Goal: Information Seeking & Learning: Compare options

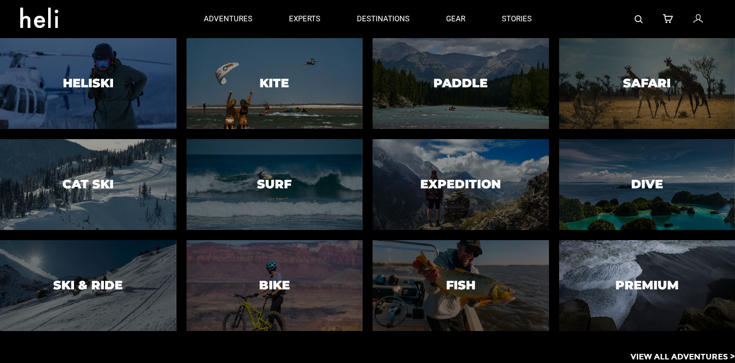
click at [678, 294] on div at bounding box center [646, 285] width 179 height 93
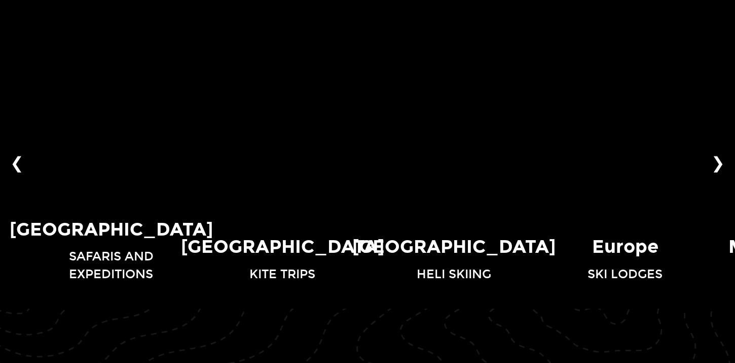
scroll to position [696, 0]
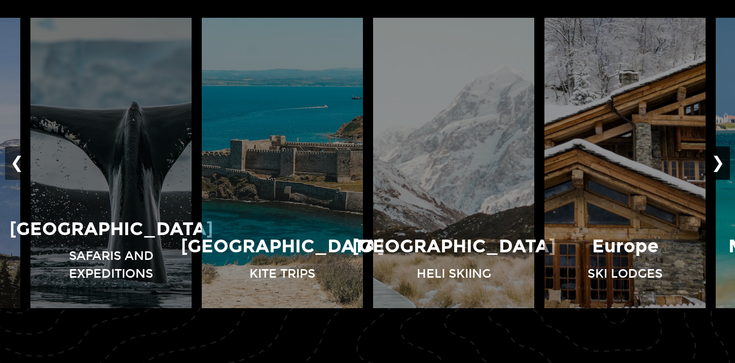
click at [722, 156] on button "❯" at bounding box center [718, 163] width 24 height 33
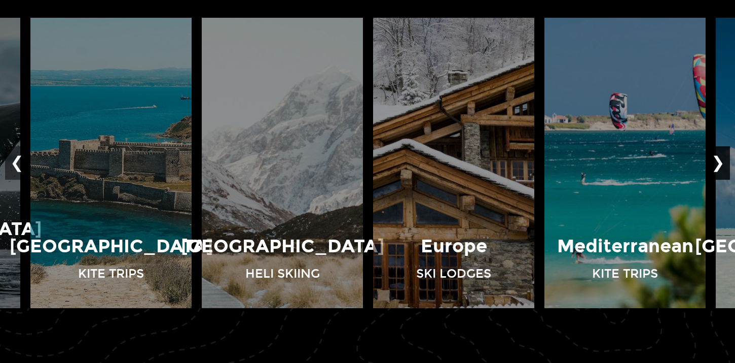
click at [722, 156] on button "❯" at bounding box center [718, 163] width 24 height 33
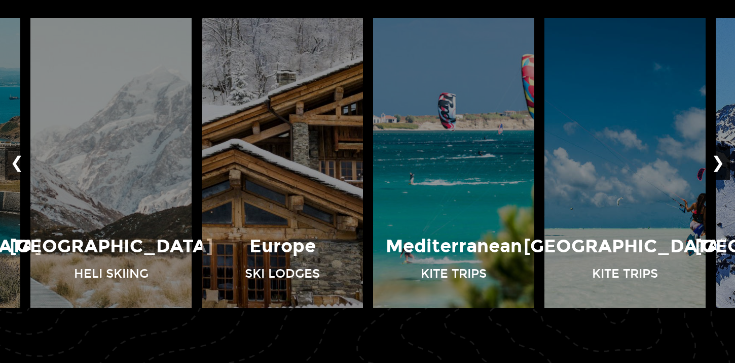
click at [722, 156] on button "❯" at bounding box center [718, 163] width 24 height 33
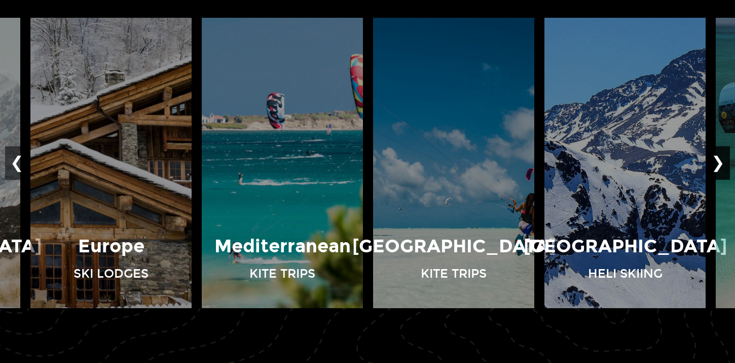
click at [722, 156] on button "❯" at bounding box center [718, 163] width 24 height 33
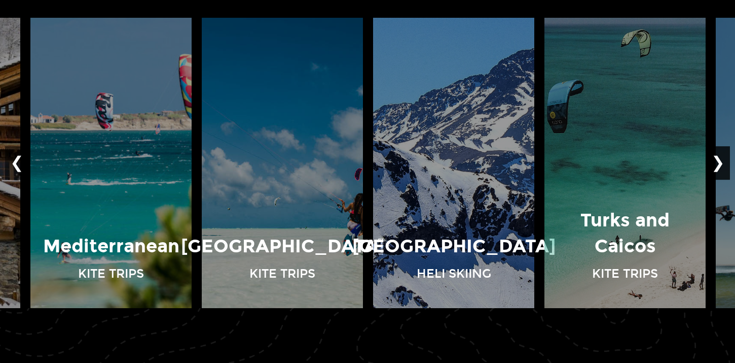
click at [722, 156] on button "❯" at bounding box center [718, 163] width 24 height 33
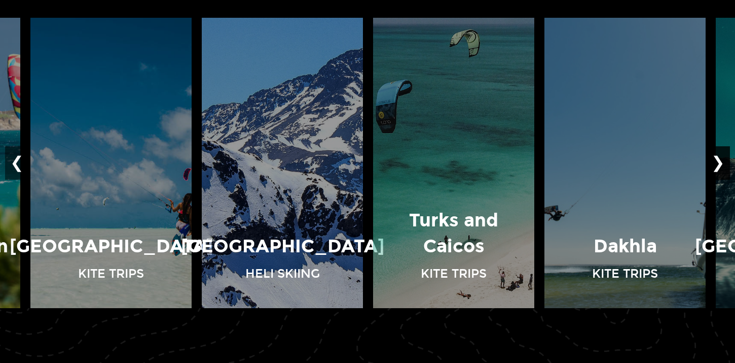
click at [722, 156] on button "❯" at bounding box center [718, 163] width 24 height 33
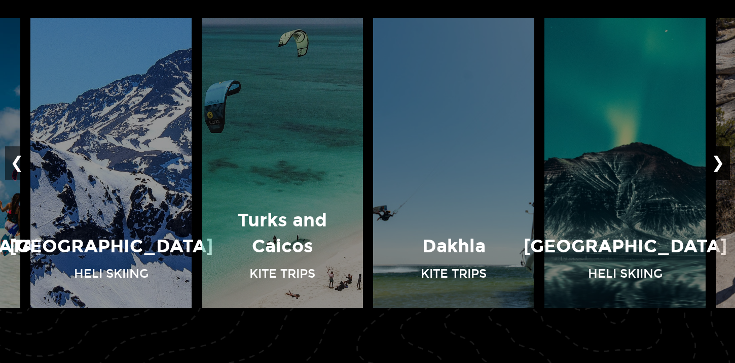
click at [722, 156] on button "❯" at bounding box center [718, 163] width 24 height 33
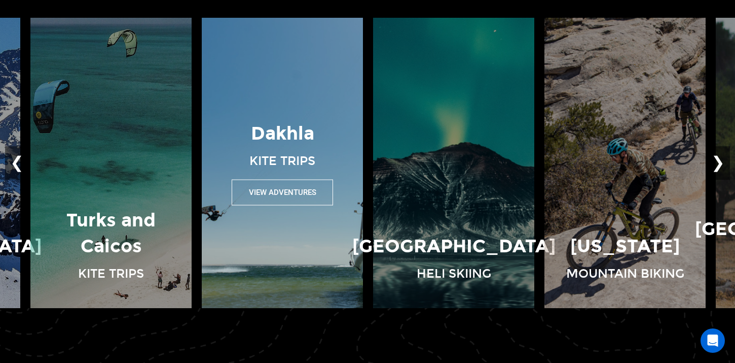
click at [251, 182] on button "View Adventures" at bounding box center [282, 192] width 101 height 26
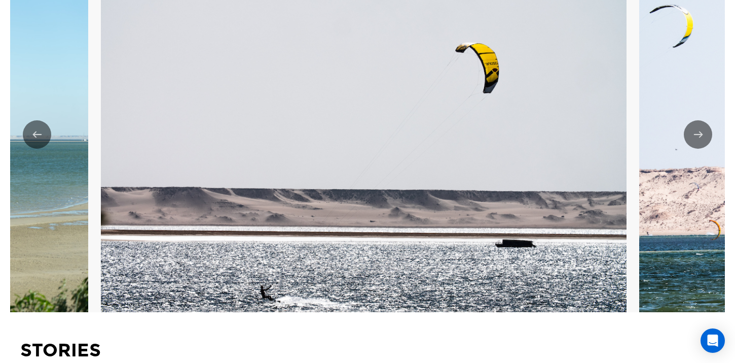
scroll to position [1601, 0]
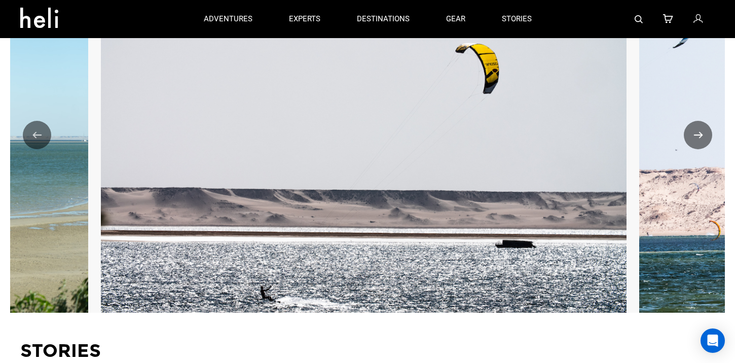
click at [704, 138] on button "Next" at bounding box center [698, 135] width 28 height 28
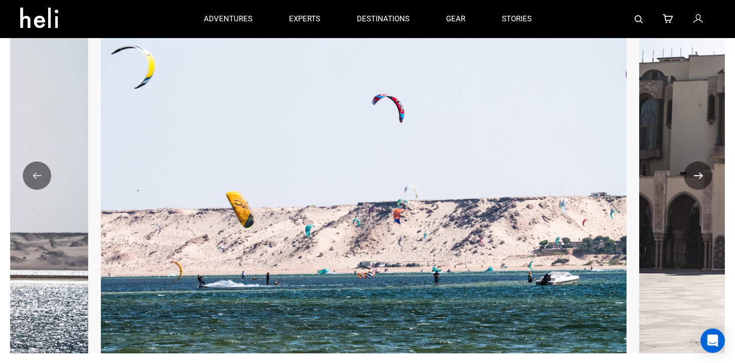
scroll to position [1559, 0]
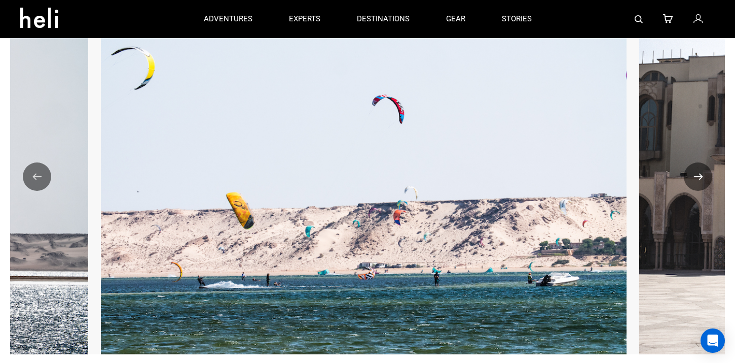
click at [701, 167] on button "Next" at bounding box center [698, 176] width 28 height 28
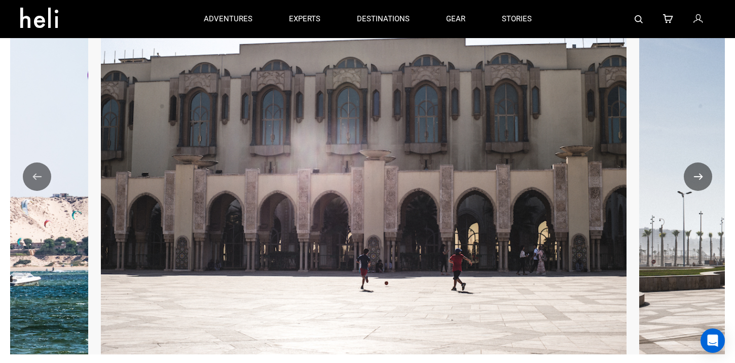
click at [701, 167] on button "Next" at bounding box center [698, 176] width 28 height 28
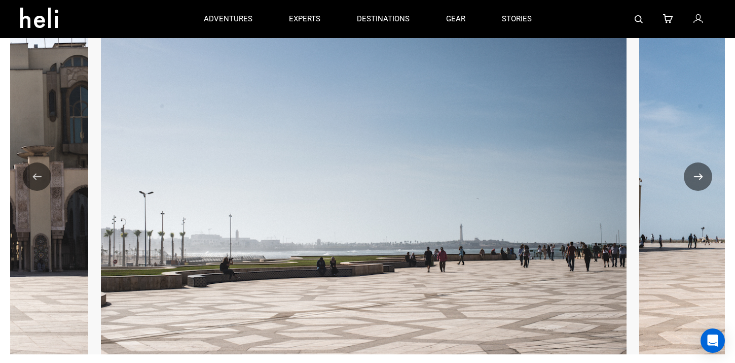
click at [701, 167] on button "Next" at bounding box center [698, 176] width 28 height 28
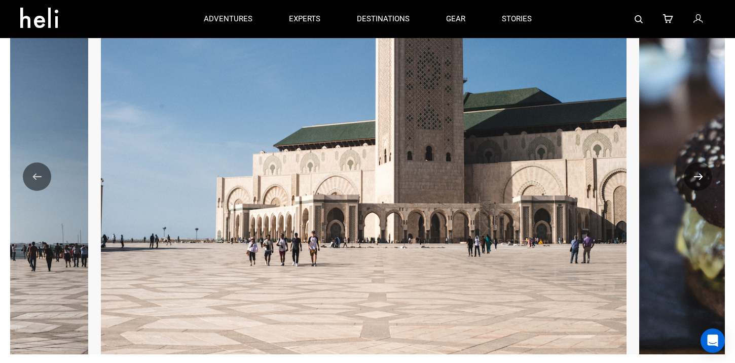
click at [701, 167] on button "Next" at bounding box center [698, 176] width 28 height 28
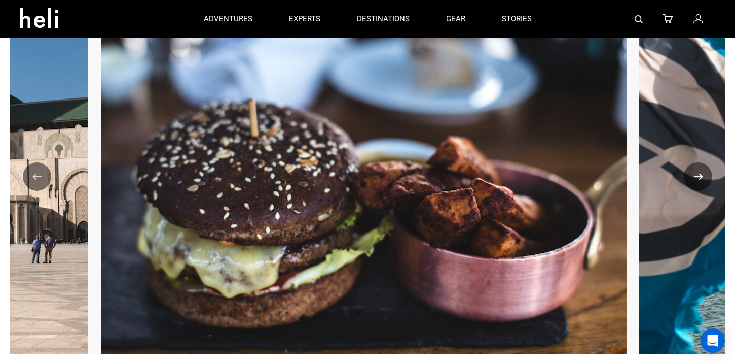
click at [701, 167] on button "Next" at bounding box center [698, 176] width 28 height 28
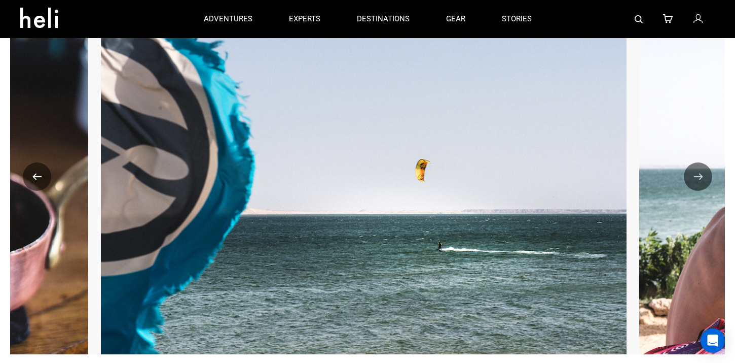
click at [32, 167] on button "Previous" at bounding box center [37, 176] width 28 height 28
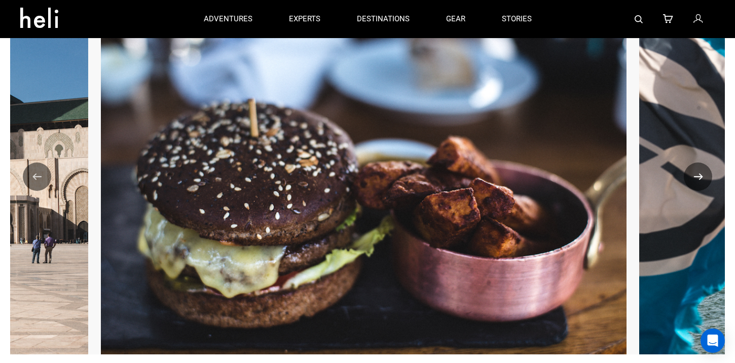
click at [702, 170] on button "Next" at bounding box center [698, 176] width 28 height 28
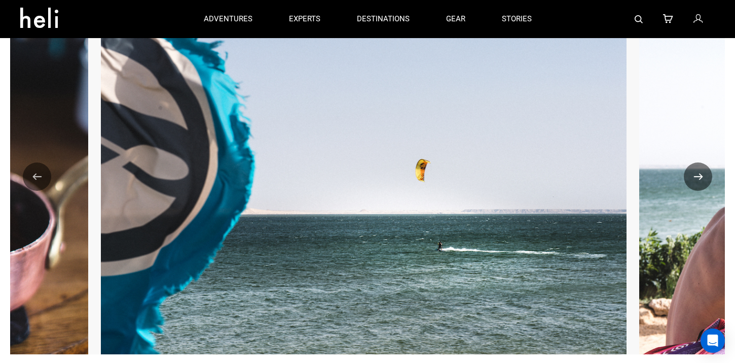
click at [702, 170] on button "Next" at bounding box center [698, 176] width 28 height 28
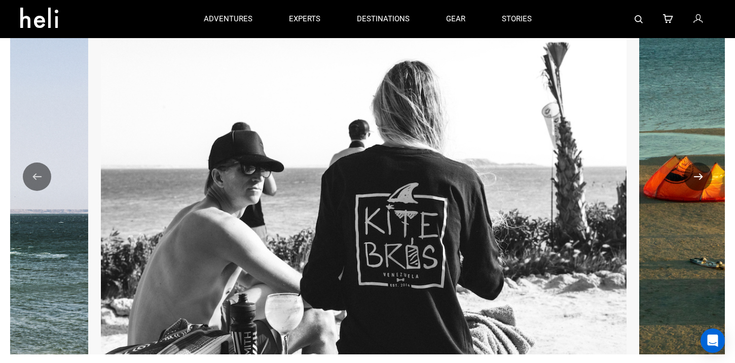
drag, startPoint x: 702, startPoint y: 170, endPoint x: 555, endPoint y: 241, distance: 163.5
click at [552, 246] on ngx-slick-carousel "Previous Next" at bounding box center [367, 176] width 715 height 355
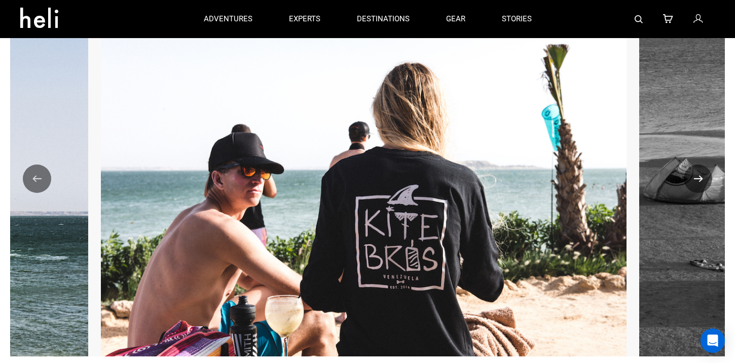
scroll to position [1558, 0]
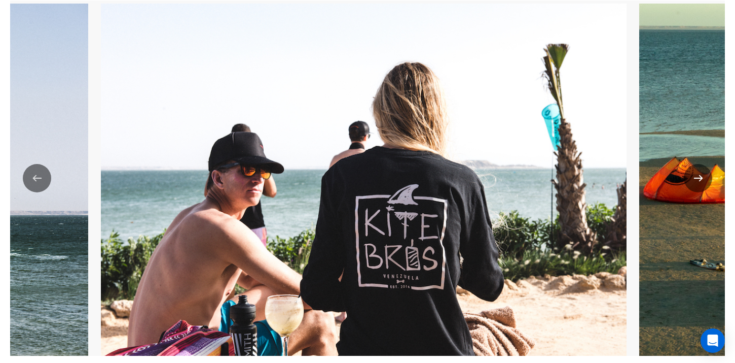
click at [703, 174] on button "Next" at bounding box center [698, 178] width 28 height 28
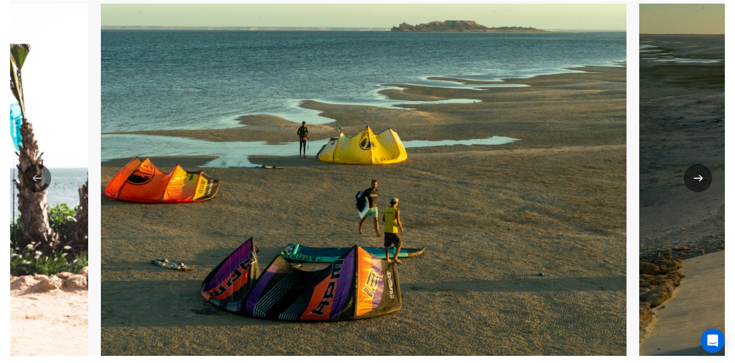
click at [702, 175] on button "Next" at bounding box center [698, 178] width 28 height 28
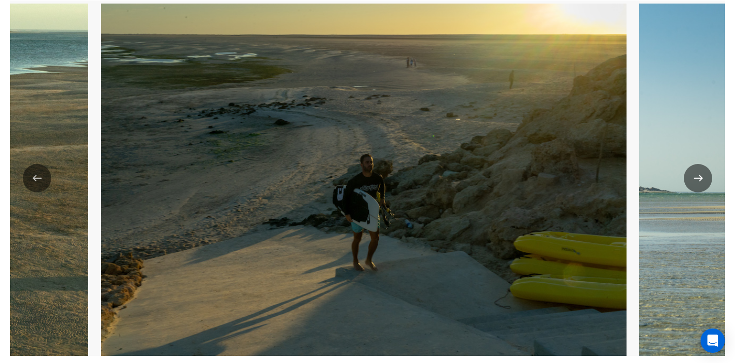
click at [702, 176] on button "Next" at bounding box center [698, 178] width 28 height 28
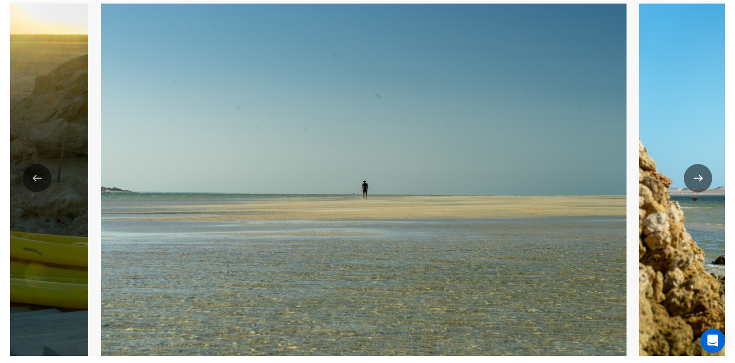
click at [702, 176] on button "Next" at bounding box center [698, 178] width 28 height 28
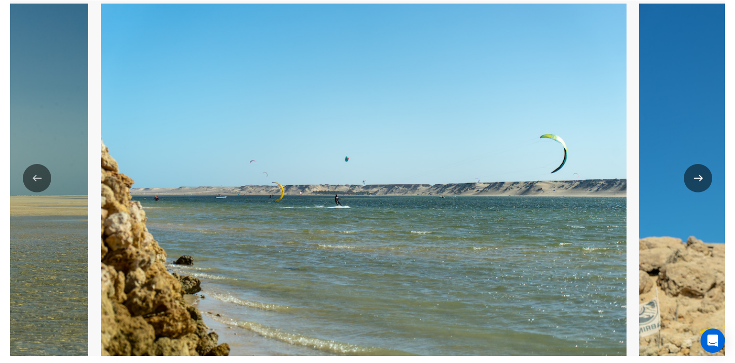
click at [702, 177] on button "Next" at bounding box center [698, 178] width 28 height 28
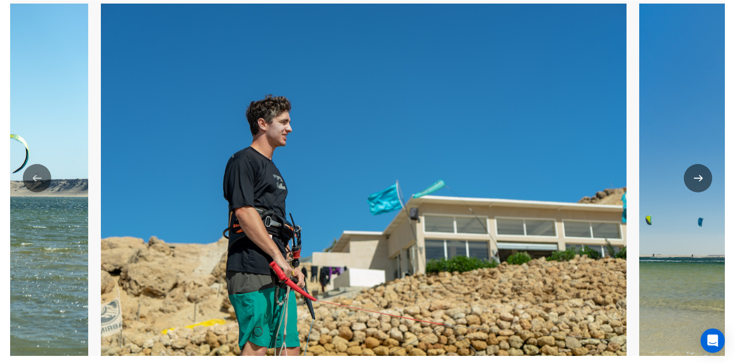
click at [702, 177] on button "Next" at bounding box center [698, 178] width 28 height 28
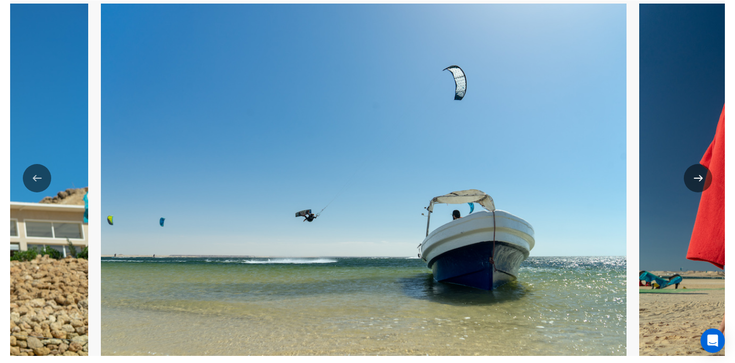
click at [702, 177] on button "Next" at bounding box center [698, 178] width 28 height 28
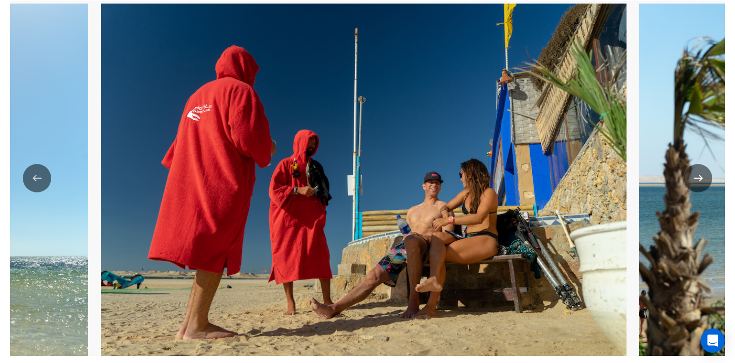
click at [702, 177] on button "Next" at bounding box center [698, 178] width 28 height 28
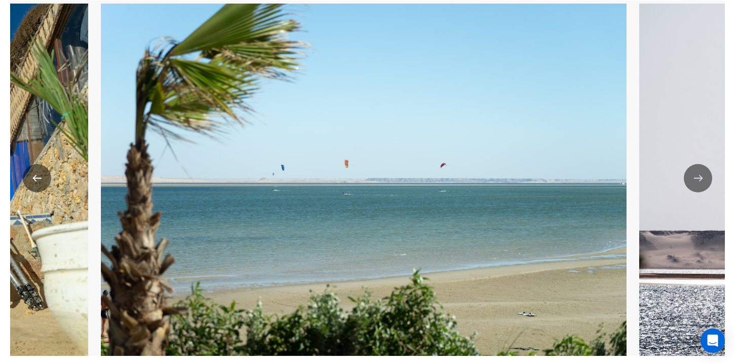
click at [42, 175] on button "Previous" at bounding box center [37, 178] width 28 height 28
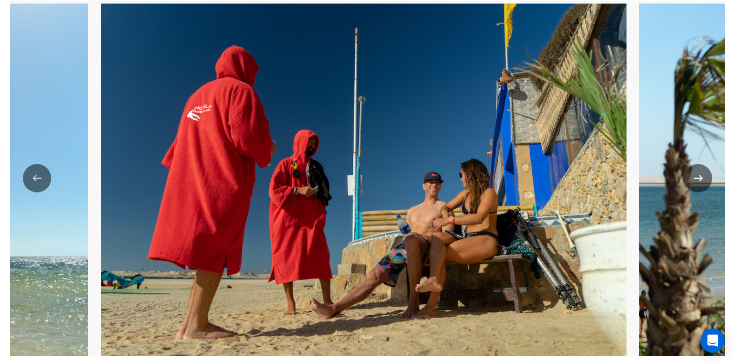
click at [694, 183] on button "Next" at bounding box center [698, 178] width 28 height 28
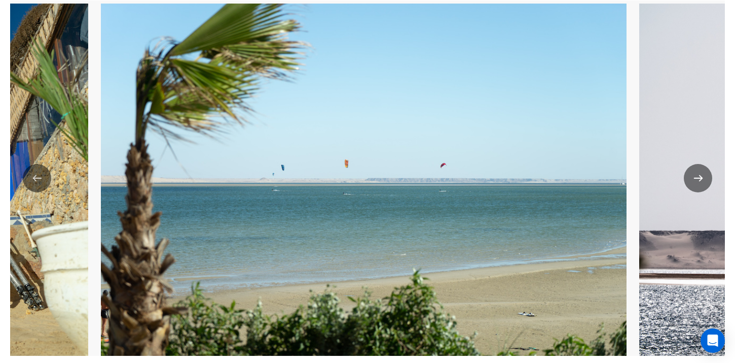
click at [694, 183] on button "Next" at bounding box center [698, 178] width 28 height 28
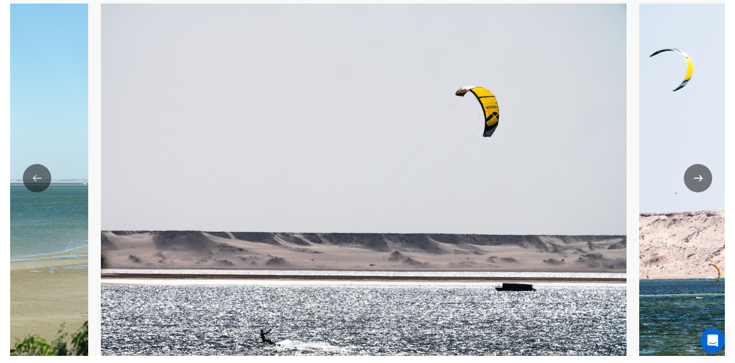
click at [694, 183] on button "Next" at bounding box center [698, 178] width 28 height 28
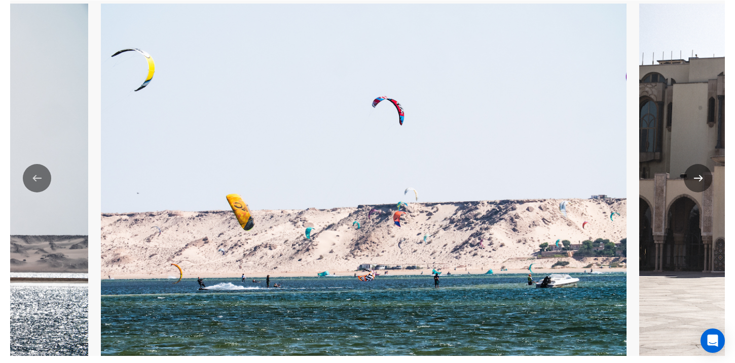
click at [694, 183] on button "Next" at bounding box center [698, 178] width 28 height 28
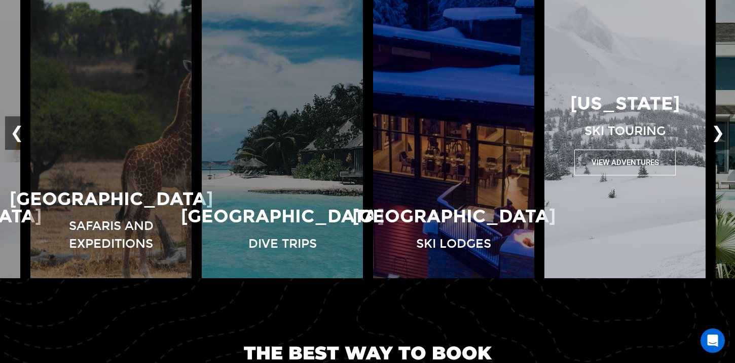
scroll to position [727, 0]
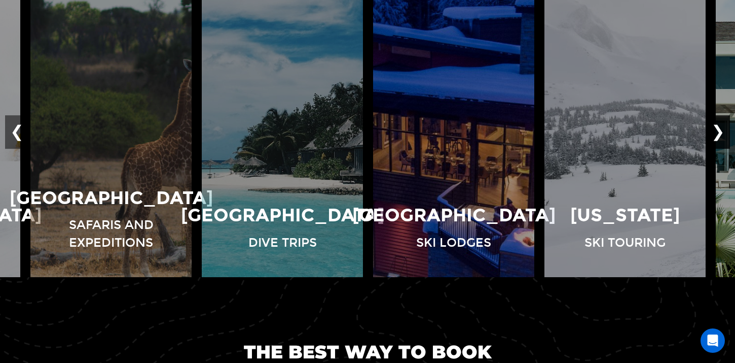
click at [721, 122] on button "❯" at bounding box center [718, 132] width 24 height 33
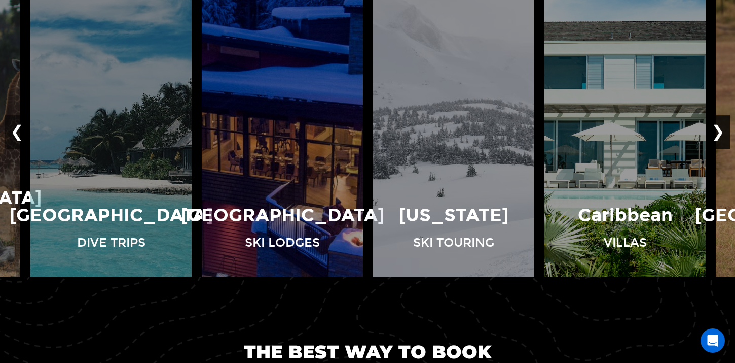
click at [721, 122] on button "❯" at bounding box center [718, 132] width 24 height 33
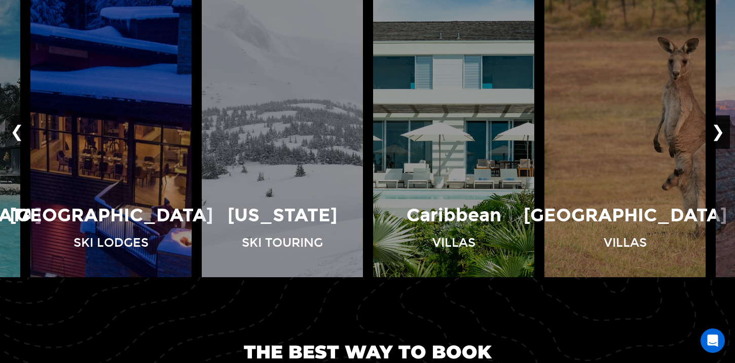
click at [721, 122] on button "❯" at bounding box center [718, 132] width 24 height 33
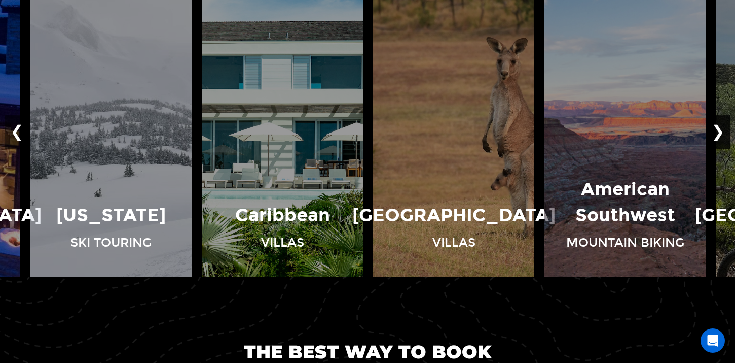
click at [721, 122] on button "❯" at bounding box center [718, 132] width 24 height 33
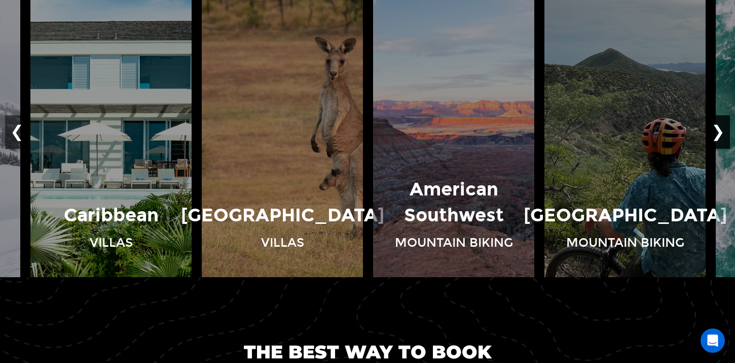
click at [721, 122] on button "❯" at bounding box center [718, 132] width 24 height 33
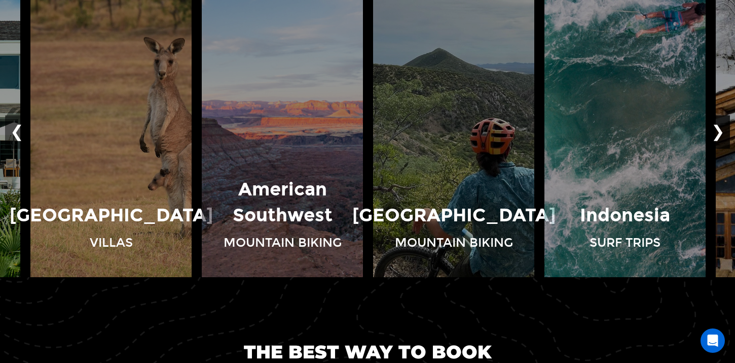
click at [721, 122] on button "❯" at bounding box center [718, 132] width 24 height 33
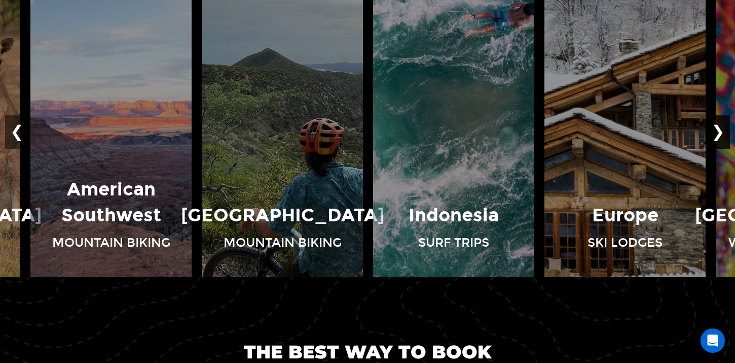
click at [721, 122] on button "❯" at bounding box center [718, 132] width 24 height 33
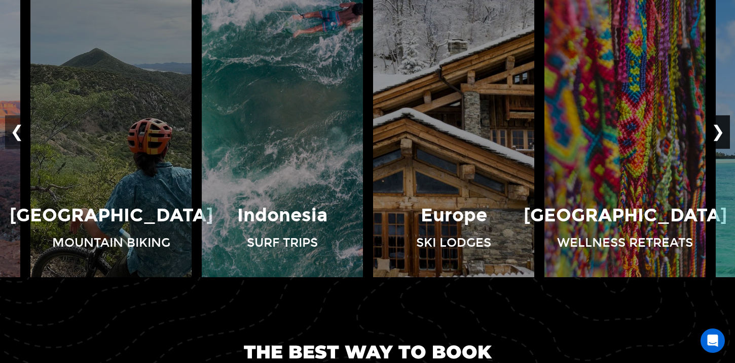
click at [721, 122] on button "❯" at bounding box center [718, 132] width 24 height 33
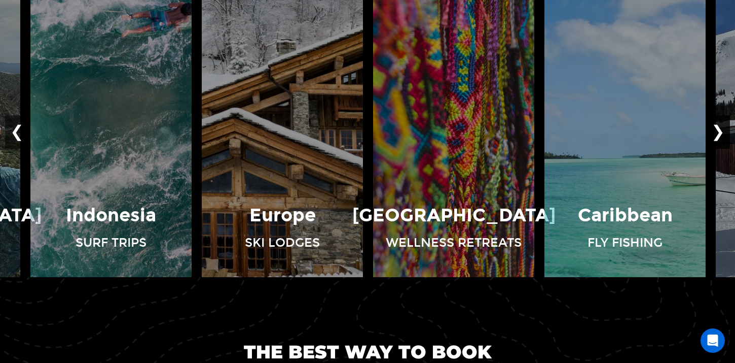
click at [721, 122] on button "❯" at bounding box center [718, 132] width 24 height 33
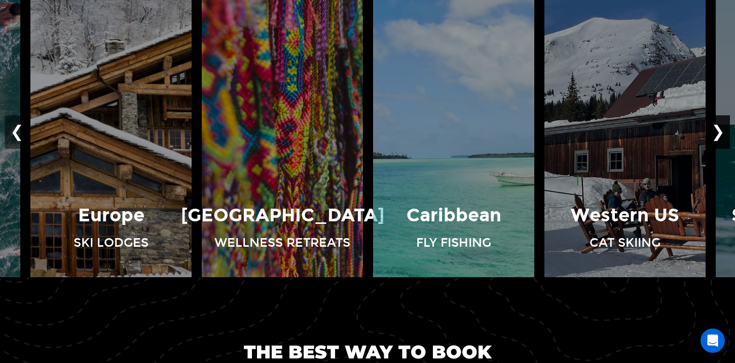
click at [721, 122] on button "❯" at bounding box center [718, 132] width 24 height 33
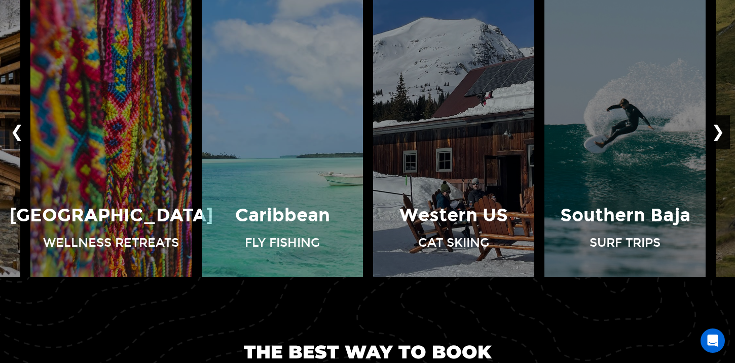
click at [721, 122] on button "❯" at bounding box center [718, 132] width 24 height 33
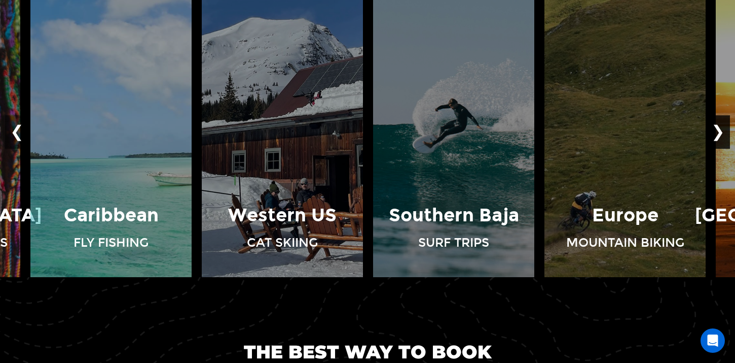
click at [721, 122] on button "❯" at bounding box center [718, 132] width 24 height 33
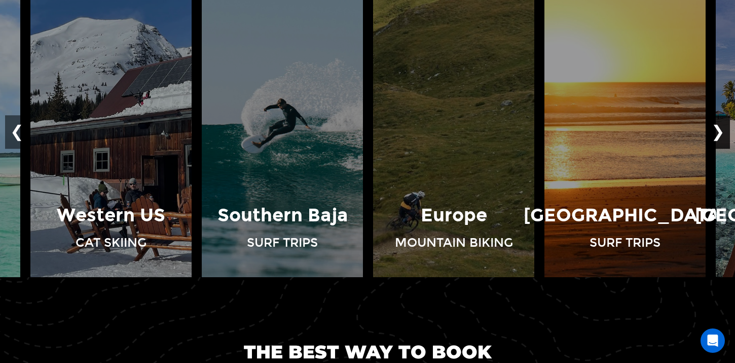
click at [721, 122] on button "❯" at bounding box center [718, 132] width 24 height 33
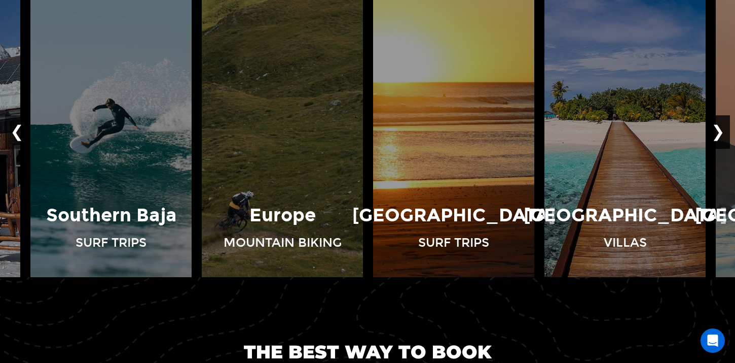
click at [721, 122] on button "❯" at bounding box center [718, 132] width 24 height 33
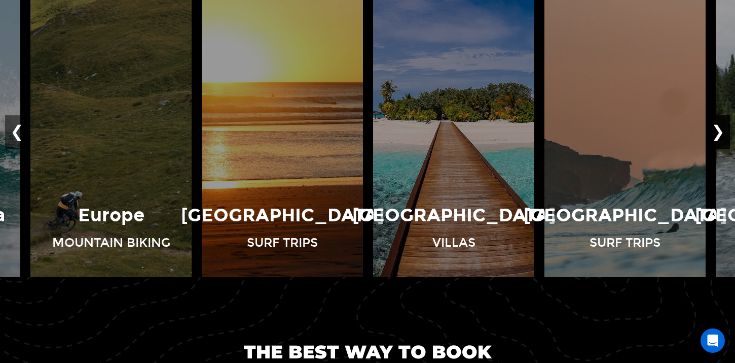
click at [721, 122] on button "❯" at bounding box center [718, 132] width 24 height 33
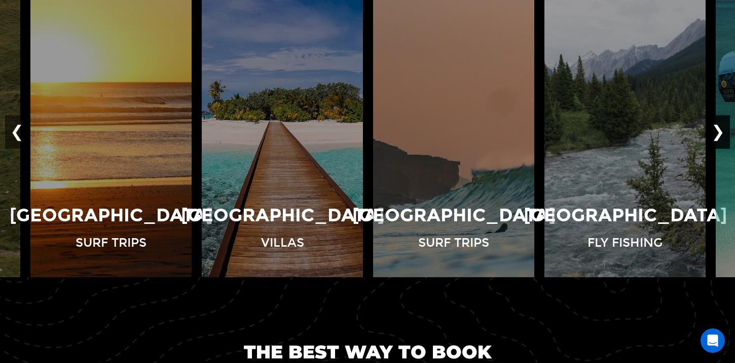
click at [721, 122] on button "❯" at bounding box center [718, 132] width 24 height 33
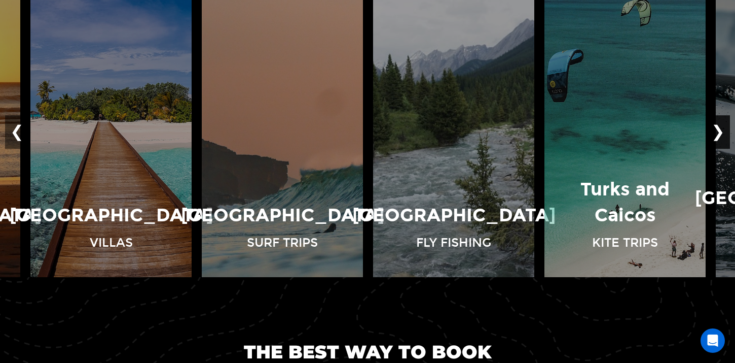
click at [721, 122] on button "❯" at bounding box center [718, 132] width 24 height 33
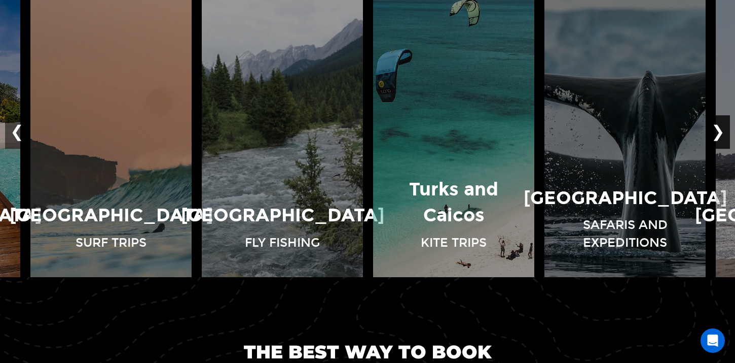
click at [721, 122] on button "❯" at bounding box center [718, 132] width 24 height 33
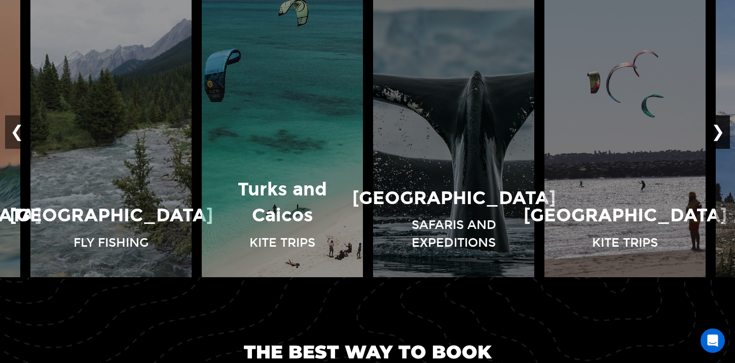
click at [721, 123] on button "❯" at bounding box center [718, 132] width 24 height 33
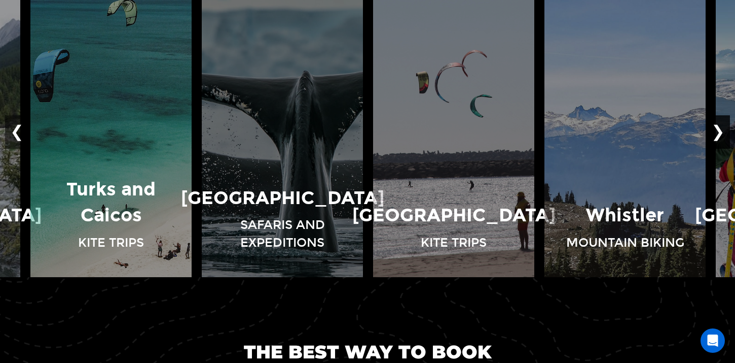
click at [721, 123] on button "❯" at bounding box center [718, 132] width 24 height 33
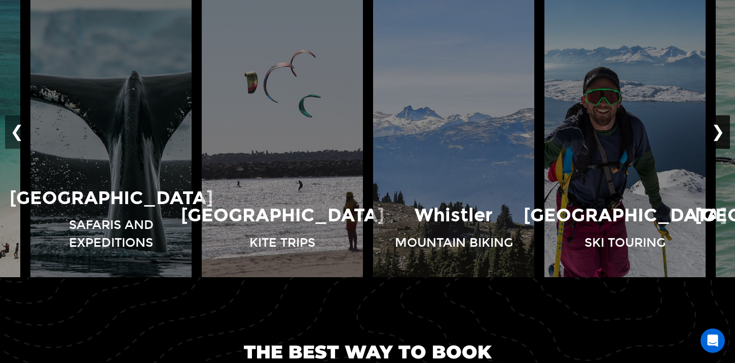
click at [721, 123] on button "❯" at bounding box center [718, 132] width 24 height 33
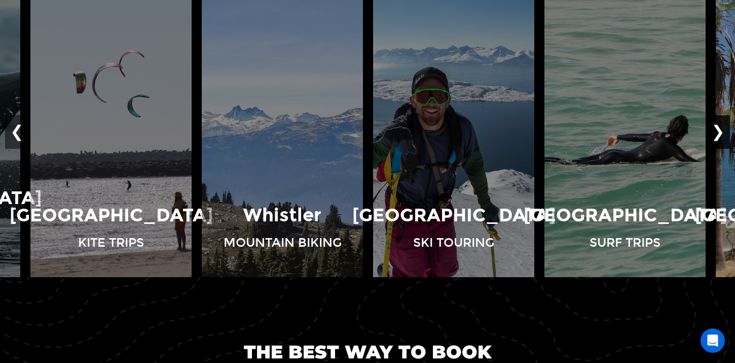
click at [721, 123] on button "❯" at bounding box center [718, 132] width 24 height 33
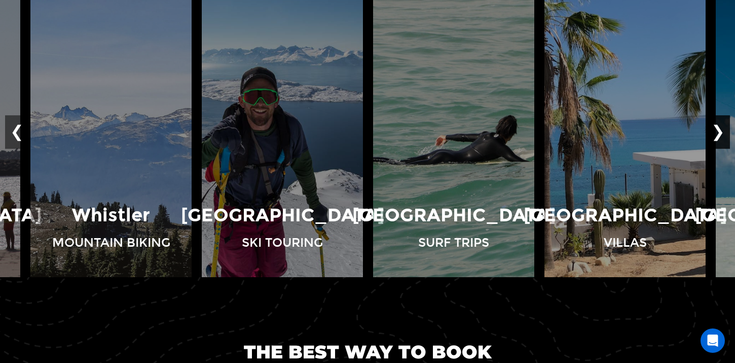
click at [721, 123] on button "❯" at bounding box center [718, 132] width 24 height 33
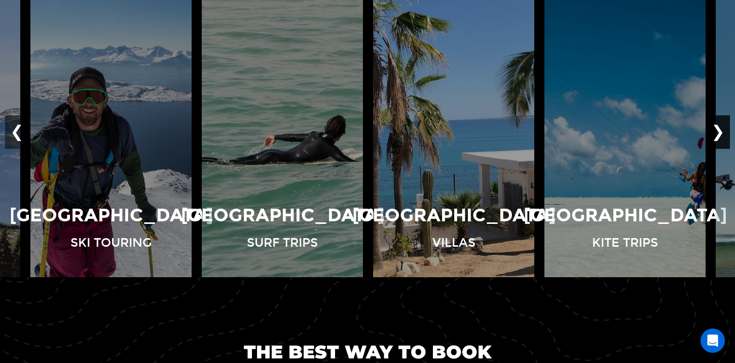
click at [721, 123] on button "❯" at bounding box center [718, 132] width 24 height 33
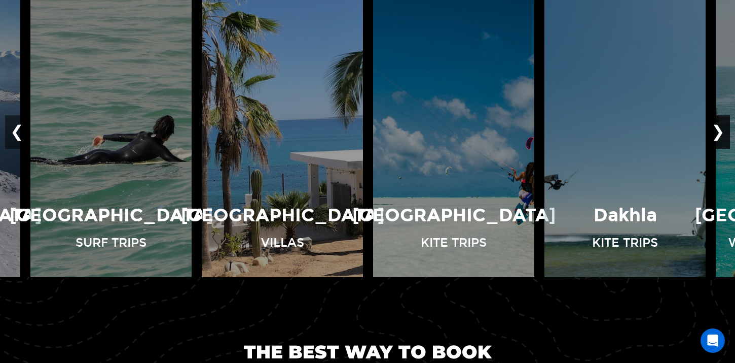
click at [721, 123] on button "❯" at bounding box center [718, 132] width 24 height 33
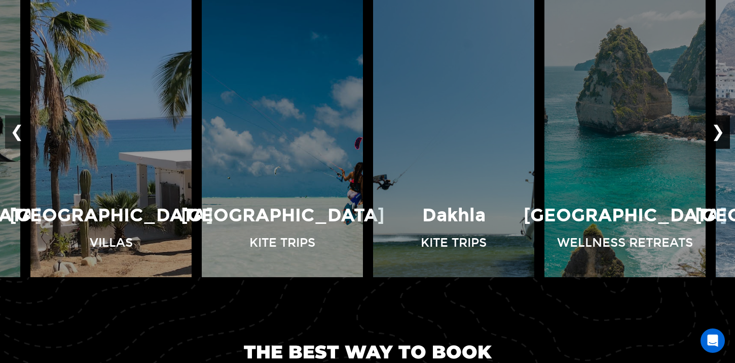
click at [721, 123] on button "❯" at bounding box center [718, 132] width 24 height 33
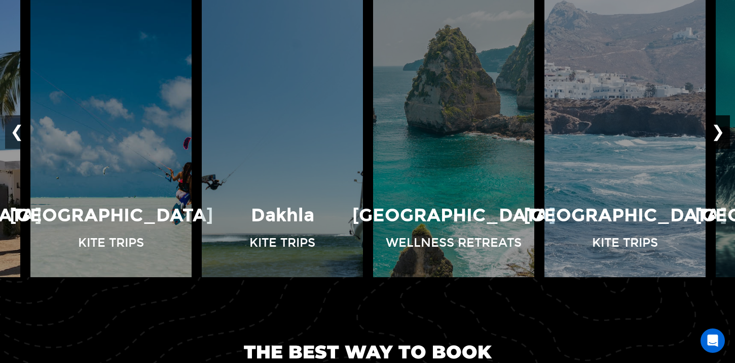
click at [721, 123] on button "❯" at bounding box center [718, 132] width 24 height 33
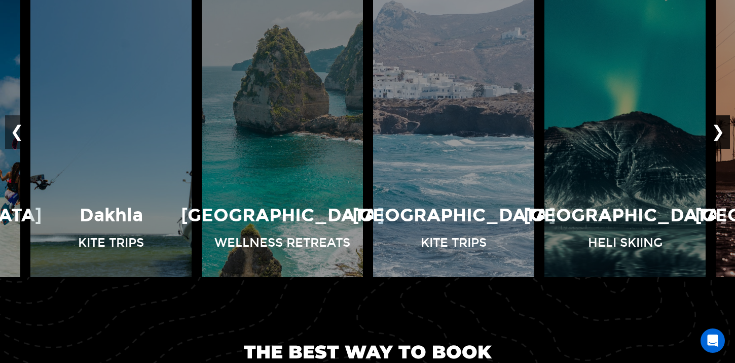
click at [721, 123] on button "❯" at bounding box center [718, 132] width 24 height 33
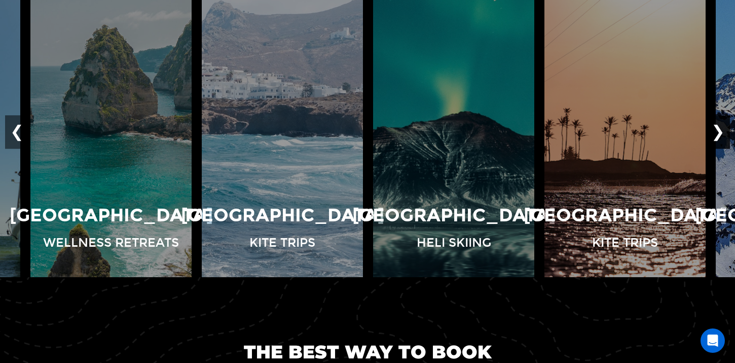
click at [721, 123] on button "❯" at bounding box center [718, 132] width 24 height 33
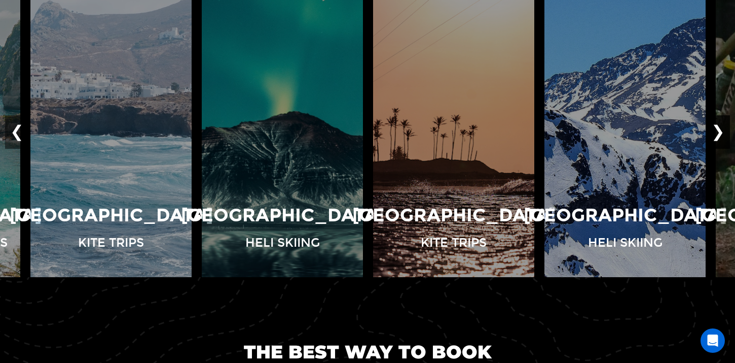
click at [721, 123] on button "❯" at bounding box center [718, 132] width 24 height 33
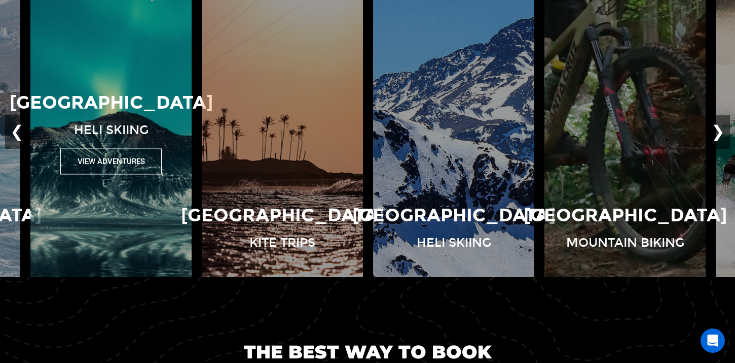
click at [98, 101] on p "[GEOGRAPHIC_DATA]" at bounding box center [111, 103] width 203 height 26
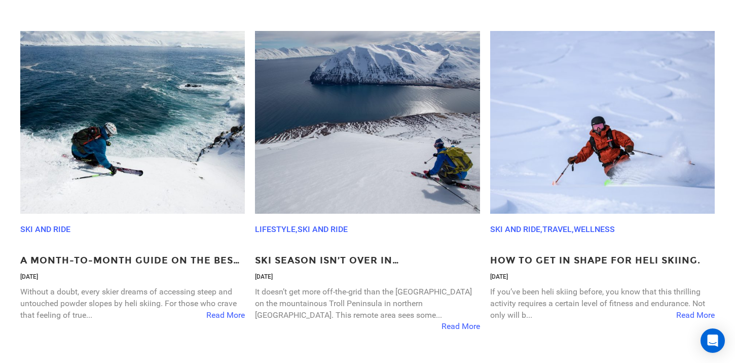
scroll to position [1597, 0]
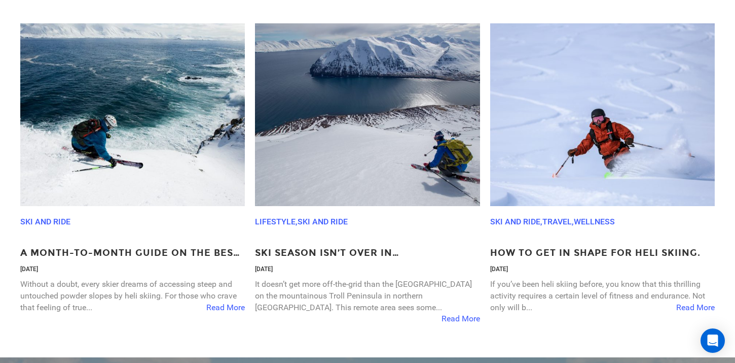
click at [669, 296] on p "If you’ve been heli skiing before, you know that this thrilling activity requir…" at bounding box center [602, 295] width 225 height 35
click at [698, 302] on span "Read More" at bounding box center [695, 308] width 39 height 12
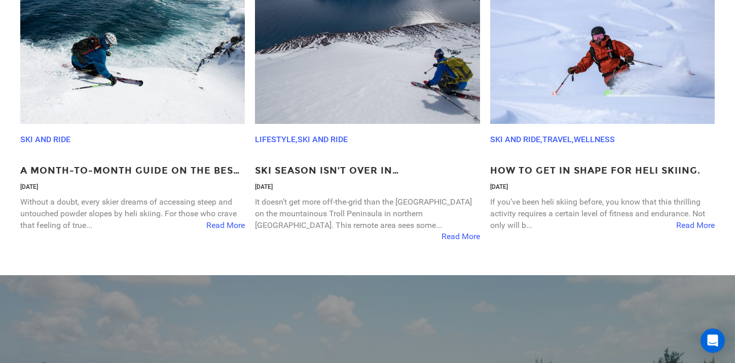
scroll to position [1811, 0]
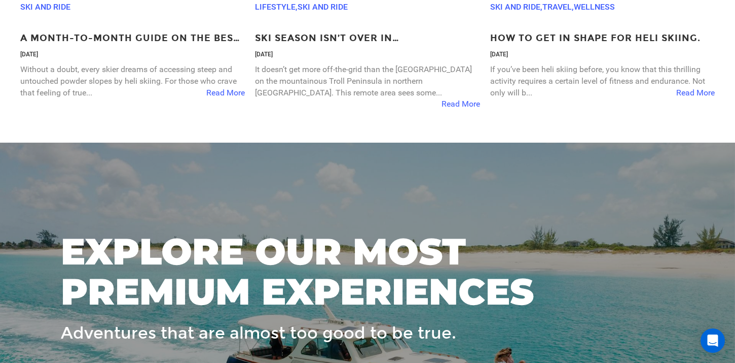
click at [160, 32] on p "A Month-To-Month Guide On The Best Heli Skiing Destinations Around The World" at bounding box center [132, 38] width 225 height 13
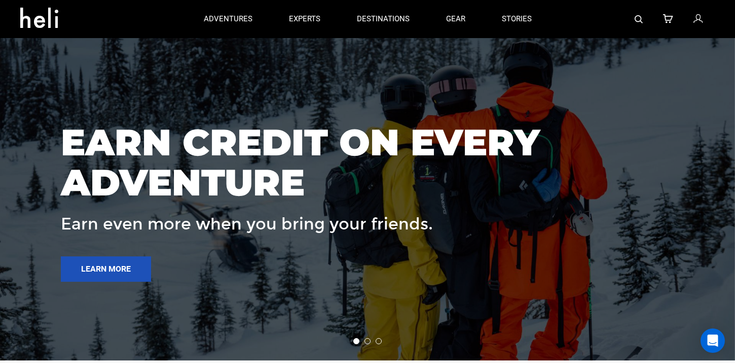
scroll to position [1917, 0]
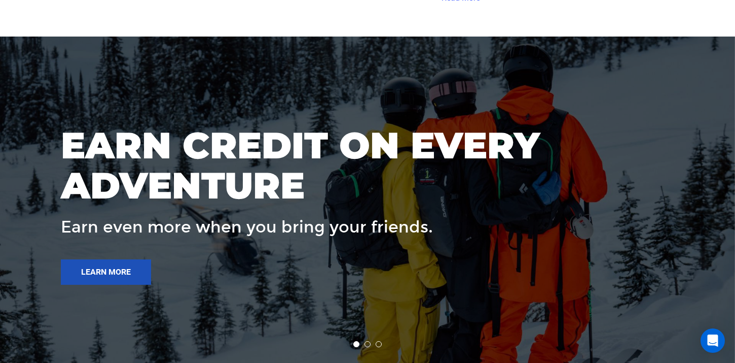
click at [368, 341] on li at bounding box center [368, 344] width 6 height 6
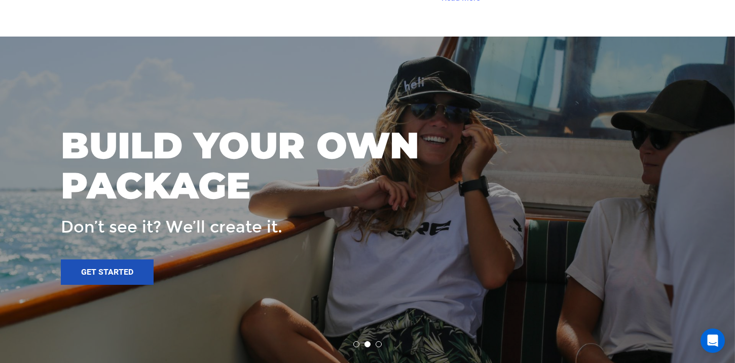
click at [376, 341] on li at bounding box center [379, 344] width 6 height 6
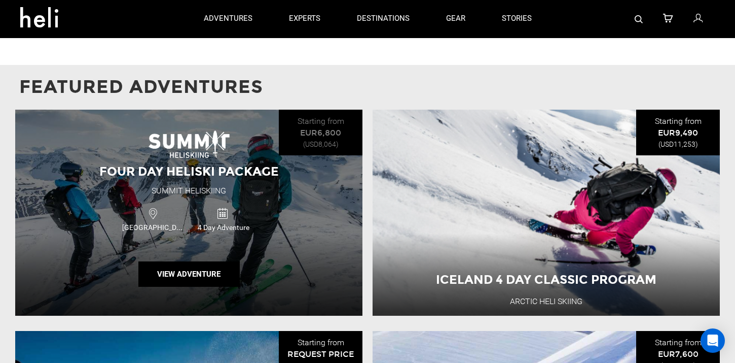
scroll to position [909, 0]
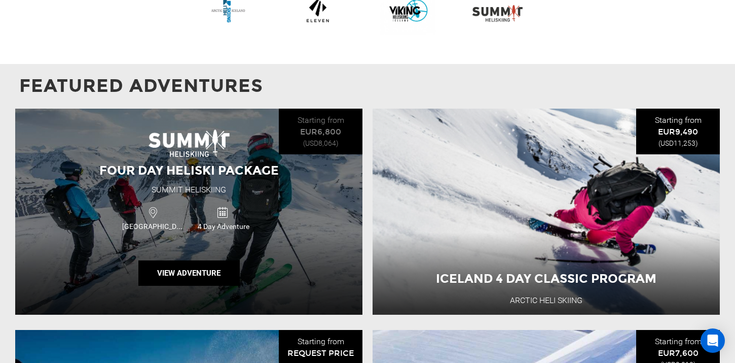
click at [288, 201] on div "Iceland 4 Day Adventure" at bounding box center [189, 218] width 208 height 34
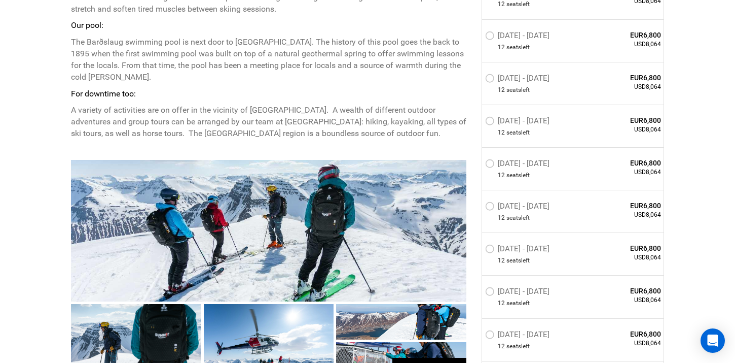
scroll to position [742, 0]
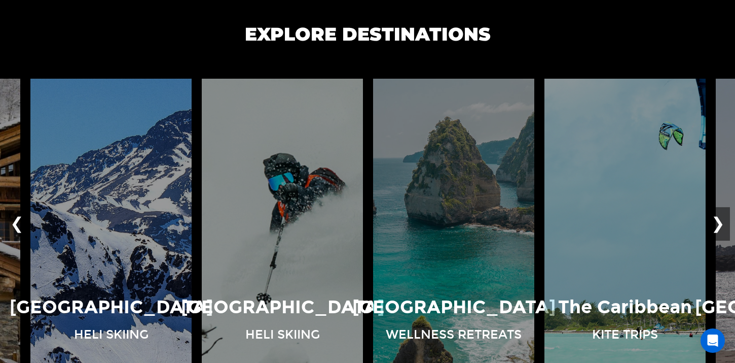
scroll to position [659, 0]
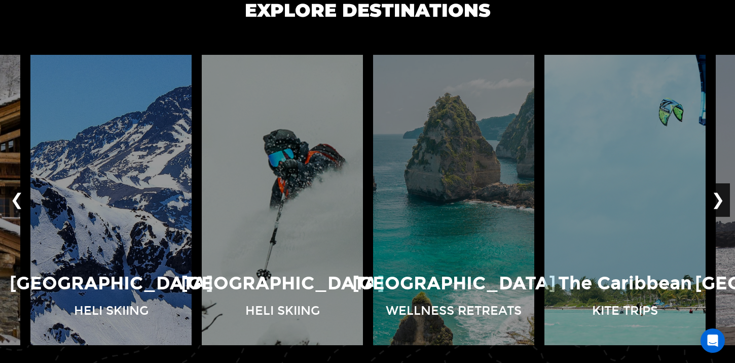
click at [728, 199] on button "❯" at bounding box center [718, 200] width 24 height 33
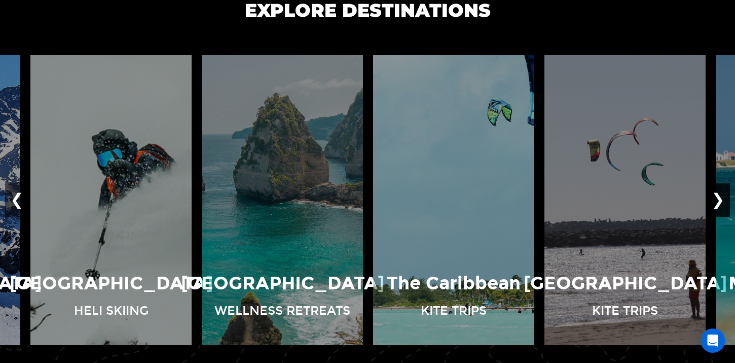
click at [728, 199] on button "❯" at bounding box center [718, 200] width 24 height 33
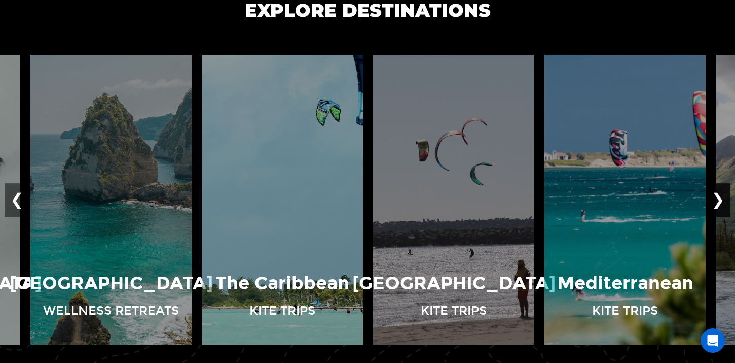
click at [728, 199] on button "❯" at bounding box center [718, 200] width 24 height 33
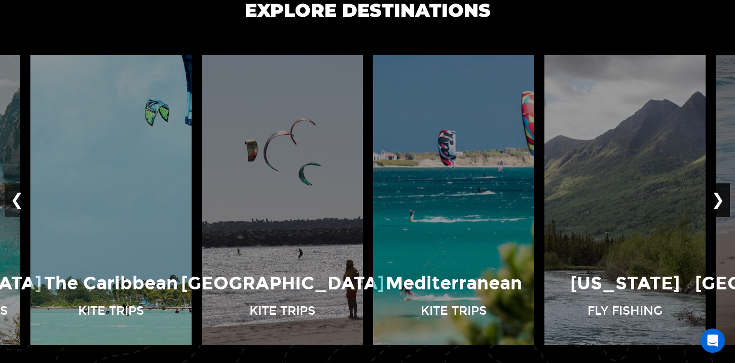
click at [728, 199] on button "❯" at bounding box center [718, 200] width 24 height 33
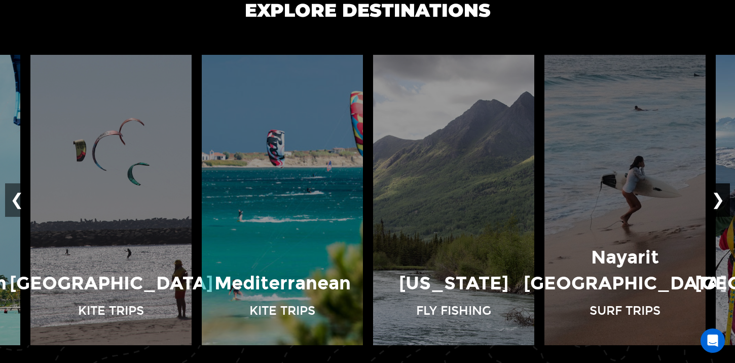
click at [728, 199] on button "❯" at bounding box center [718, 200] width 24 height 33
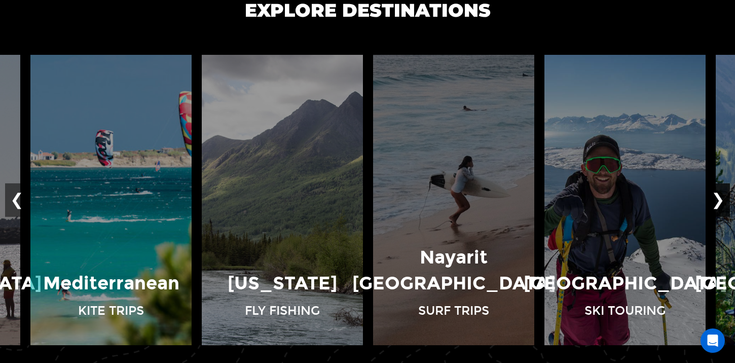
click at [728, 199] on button "❯" at bounding box center [718, 200] width 24 height 33
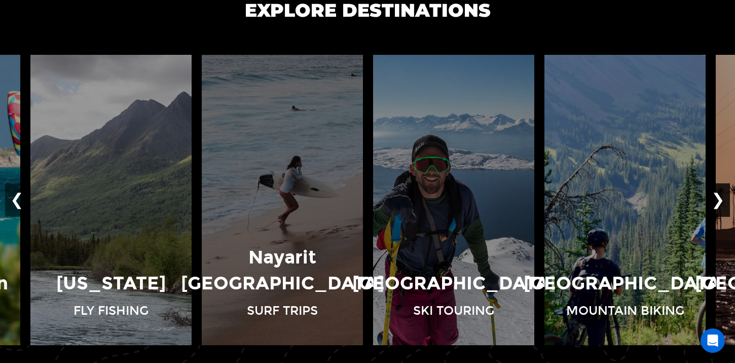
click at [728, 199] on button "❯" at bounding box center [718, 200] width 24 height 33
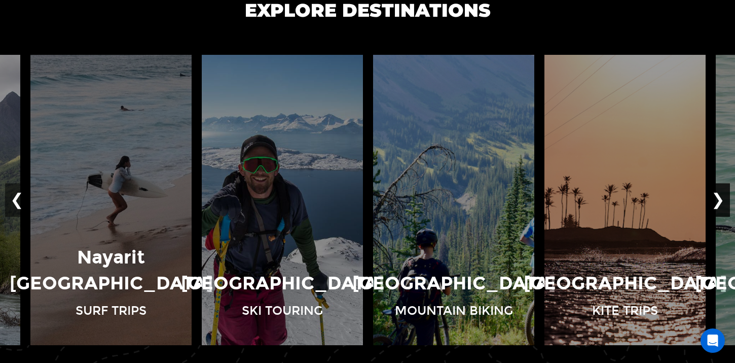
click at [728, 199] on button "❯" at bounding box center [718, 200] width 24 height 33
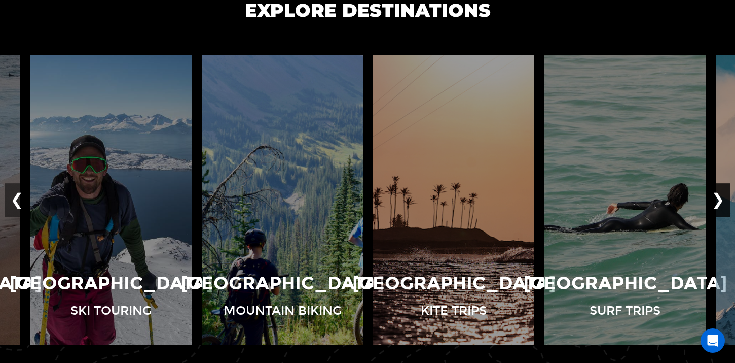
click at [728, 199] on button "❯" at bounding box center [718, 200] width 24 height 33
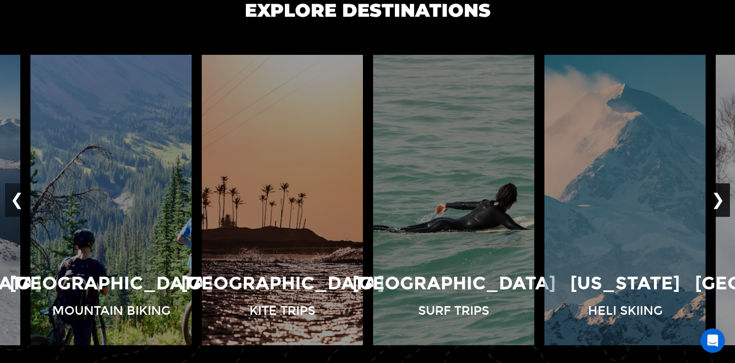
click at [728, 199] on button "❯" at bounding box center [718, 200] width 24 height 33
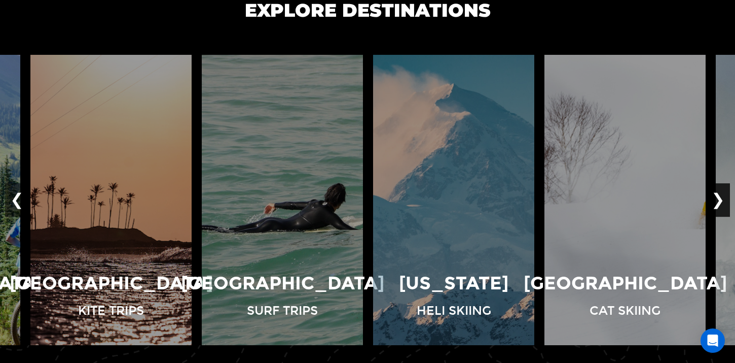
click at [728, 199] on button "❯" at bounding box center [718, 200] width 24 height 33
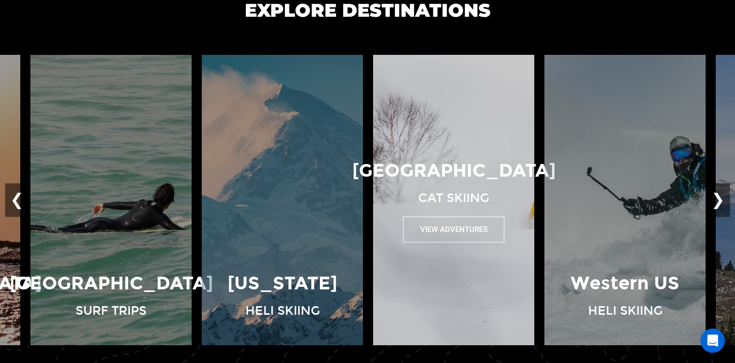
click at [459, 189] on p "Cat Skiing" at bounding box center [453, 197] width 71 height 17
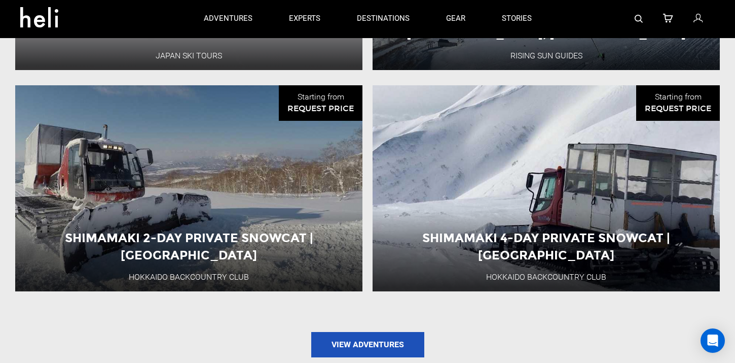
scroll to position [1096, 0]
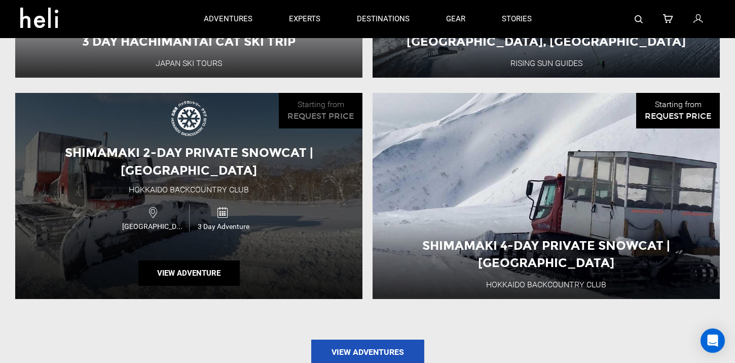
click at [213, 146] on span "Shimamaki 2-Day Private Snowcat | [GEOGRAPHIC_DATA]" at bounding box center [189, 161] width 248 height 32
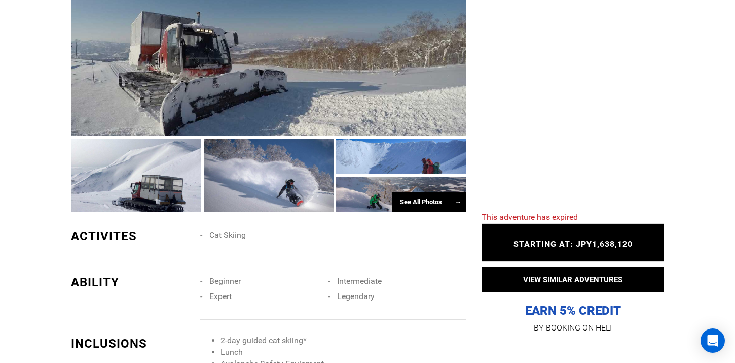
scroll to position [664, 0]
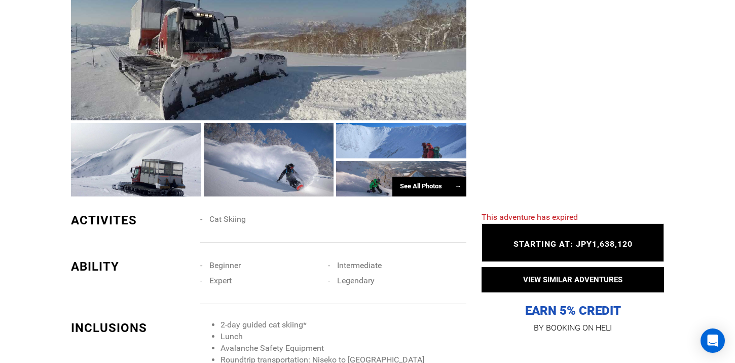
click at [415, 185] on div "See All Photos →" at bounding box center [429, 186] width 74 height 20
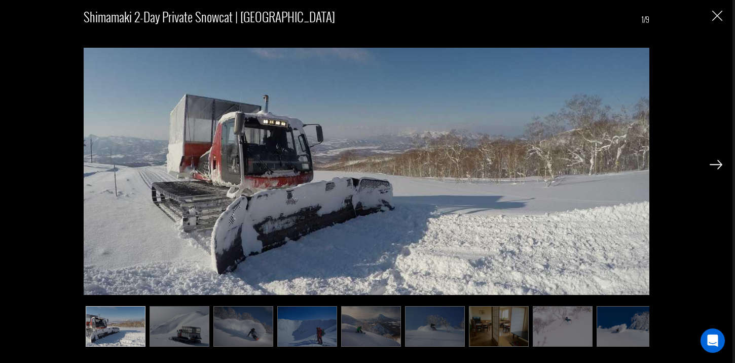
click at [708, 172] on div "Shimamaki 2-Day Private Snowcat | [GEOGRAPHIC_DATA] 1/9" at bounding box center [366, 172] width 712 height 344
click at [717, 169] on div at bounding box center [716, 163] width 13 height 17
click at [718, 163] on img at bounding box center [716, 164] width 13 height 9
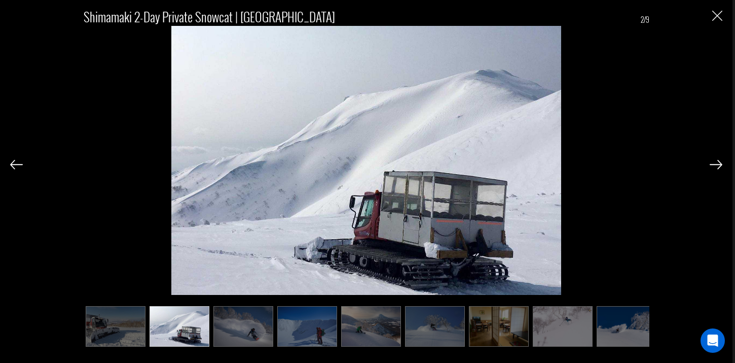
click at [718, 163] on img at bounding box center [716, 164] width 13 height 9
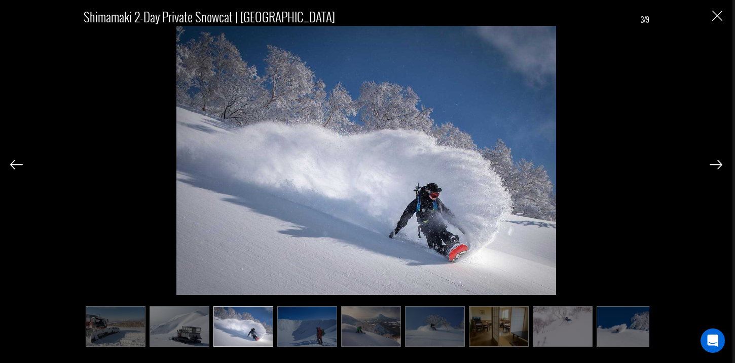
click at [718, 163] on img at bounding box center [716, 164] width 13 height 9
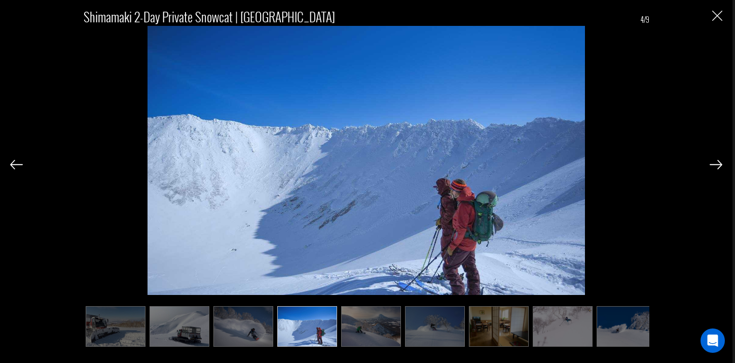
click at [718, 163] on img at bounding box center [716, 164] width 13 height 9
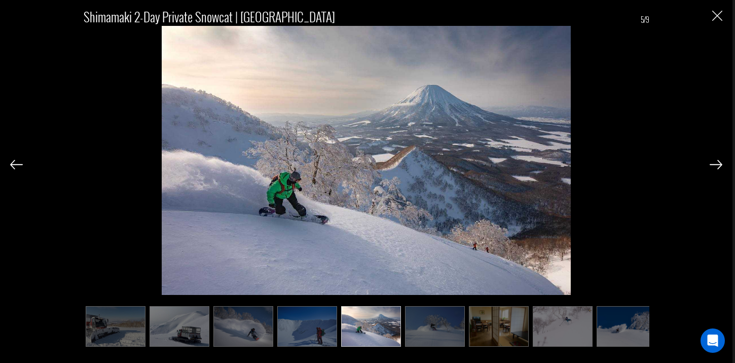
click at [718, 163] on img at bounding box center [716, 164] width 13 height 9
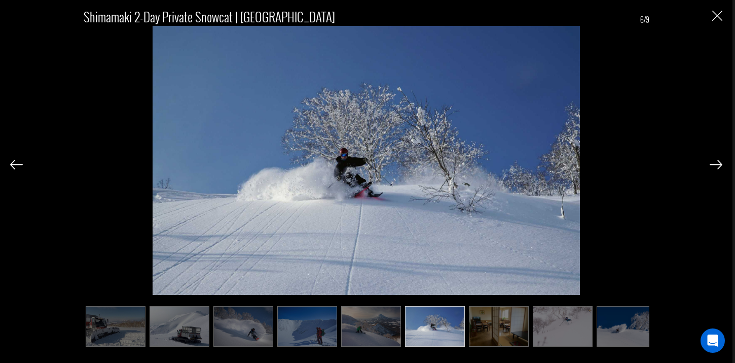
scroll to position [0, 9]
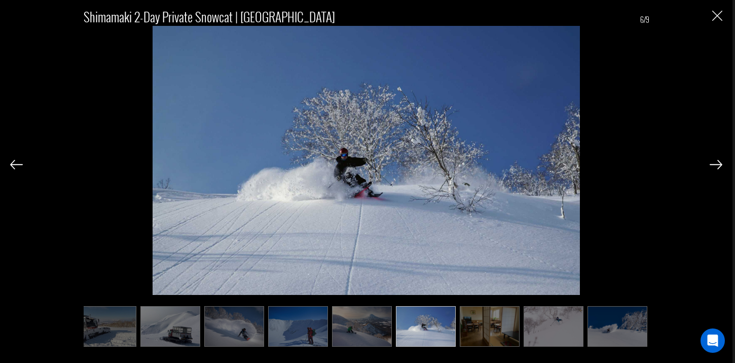
click at [718, 163] on img at bounding box center [716, 164] width 13 height 9
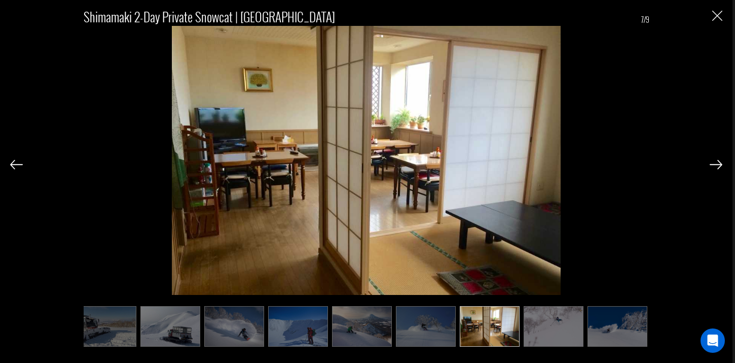
click at [718, 163] on img at bounding box center [716, 164] width 13 height 9
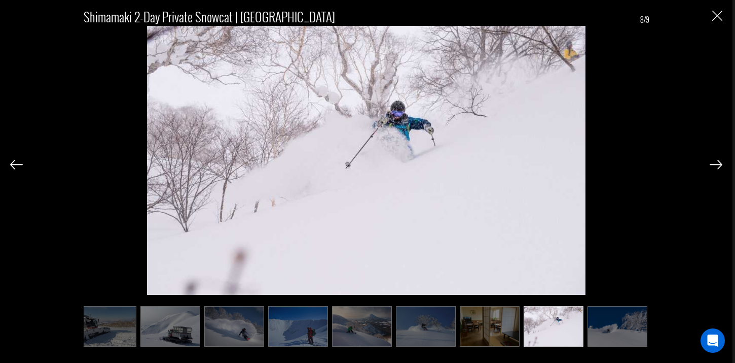
click at [718, 163] on img at bounding box center [716, 164] width 13 height 9
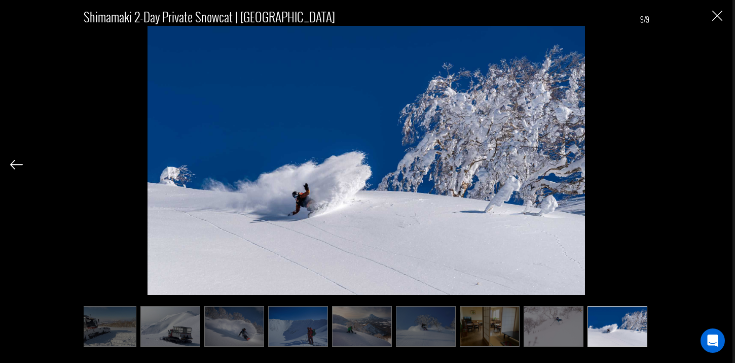
click at [718, 163] on div "Shimamaki 2-Day Private Snowcat | [GEOGRAPHIC_DATA] 9/9" at bounding box center [366, 172] width 712 height 344
click at [714, 14] on img "Close" at bounding box center [717, 16] width 10 height 10
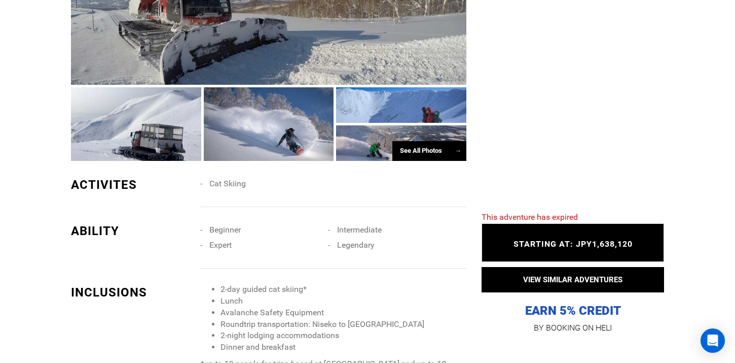
scroll to position [700, 0]
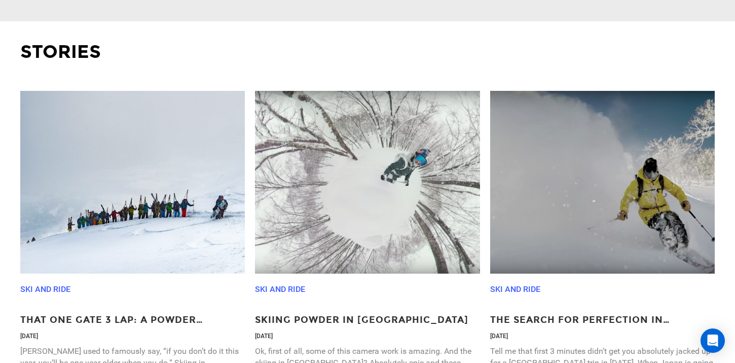
scroll to position [1485, 0]
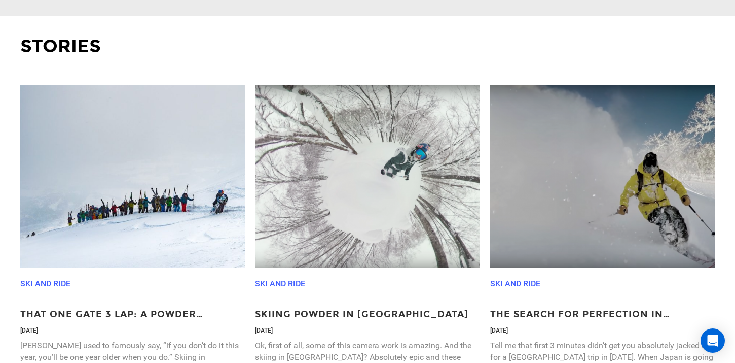
click at [370, 212] on img at bounding box center [367, 176] width 225 height 183
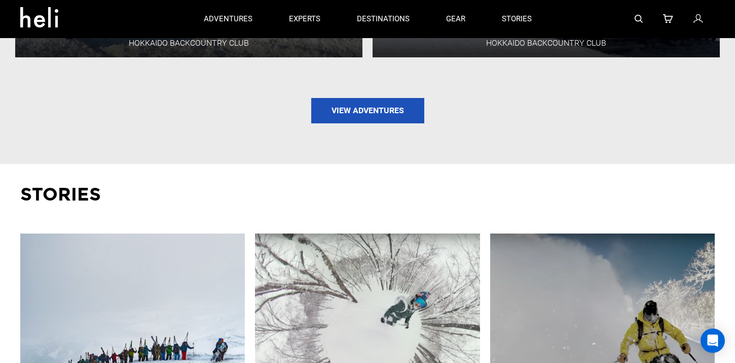
scroll to position [1092, 0]
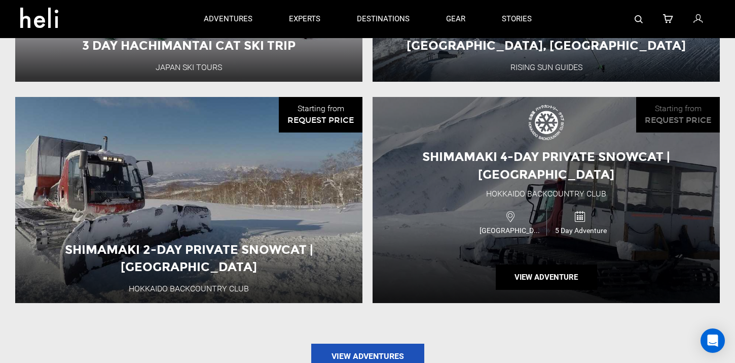
click at [504, 188] on div "Hokkaido Backcountry Club" at bounding box center [546, 194] width 120 height 12
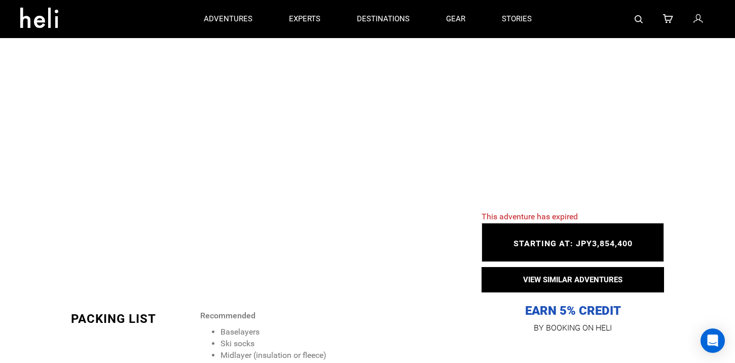
scroll to position [1079, 0]
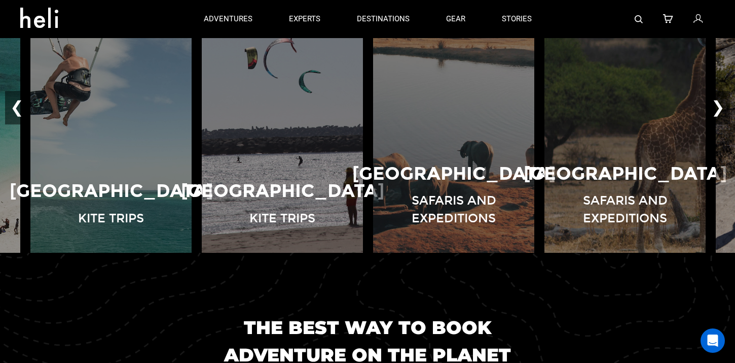
scroll to position [752, 0]
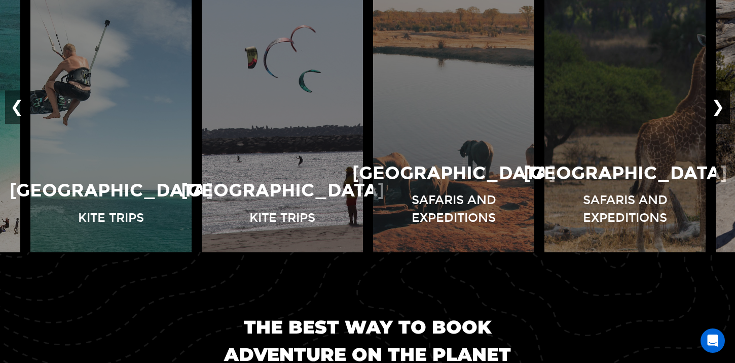
click at [720, 117] on button "❯" at bounding box center [718, 107] width 24 height 33
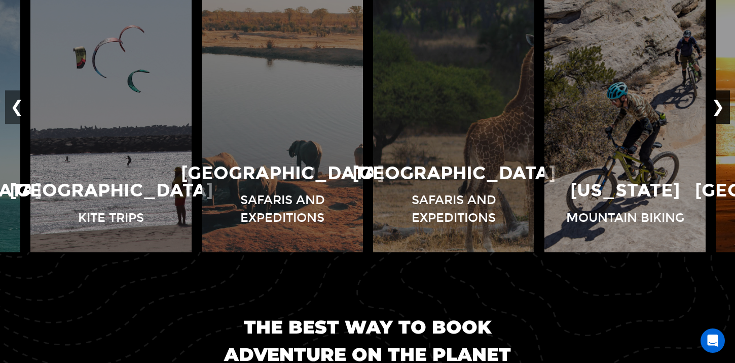
click at [720, 117] on button "❯" at bounding box center [718, 107] width 24 height 33
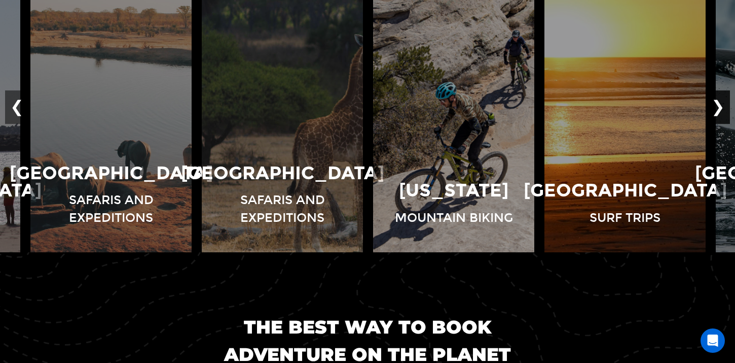
click at [720, 117] on button "❯" at bounding box center [718, 107] width 24 height 33
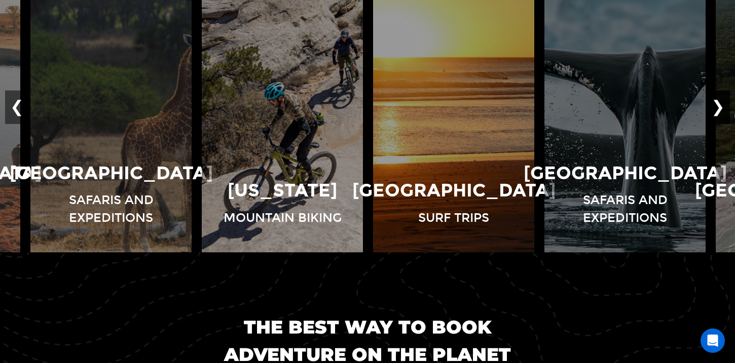
click at [720, 117] on button "❯" at bounding box center [718, 107] width 24 height 33
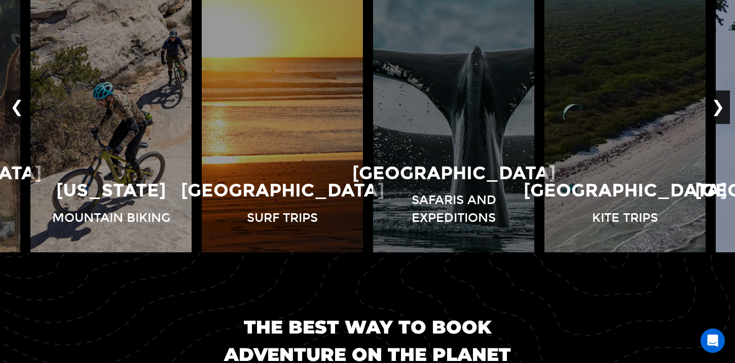
click at [720, 117] on button "❯" at bounding box center [718, 107] width 24 height 33
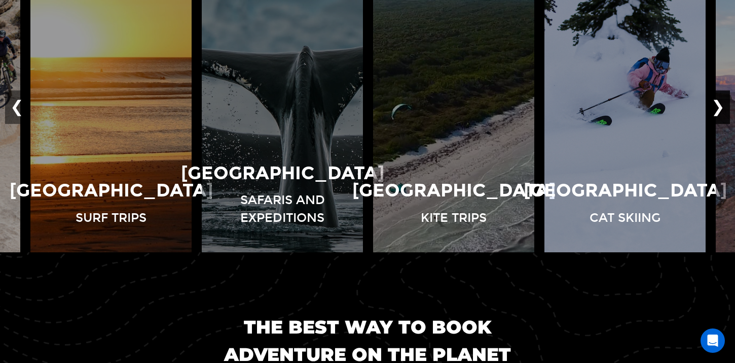
click at [720, 117] on button "❯" at bounding box center [718, 107] width 24 height 33
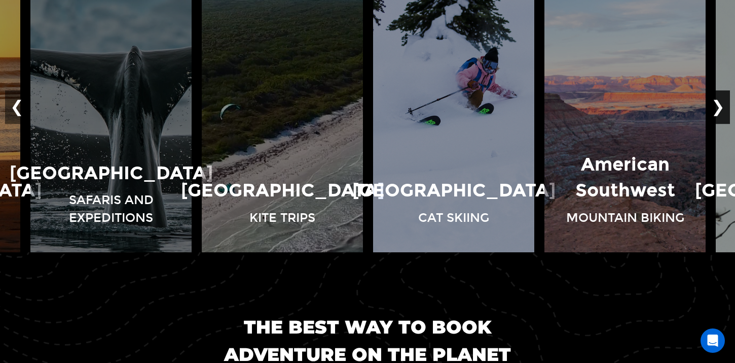
click at [720, 117] on button "❯" at bounding box center [718, 107] width 24 height 33
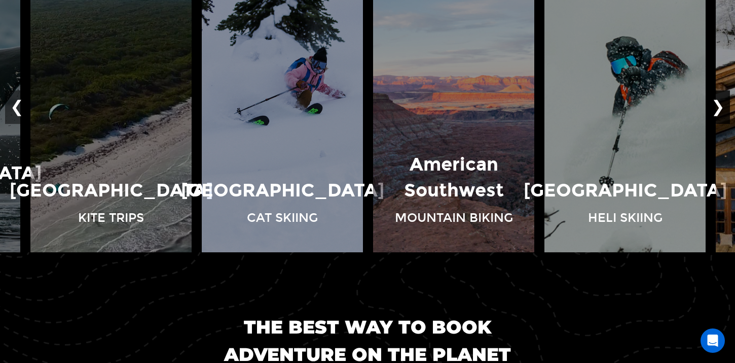
click at [720, 117] on button "❯" at bounding box center [718, 107] width 24 height 33
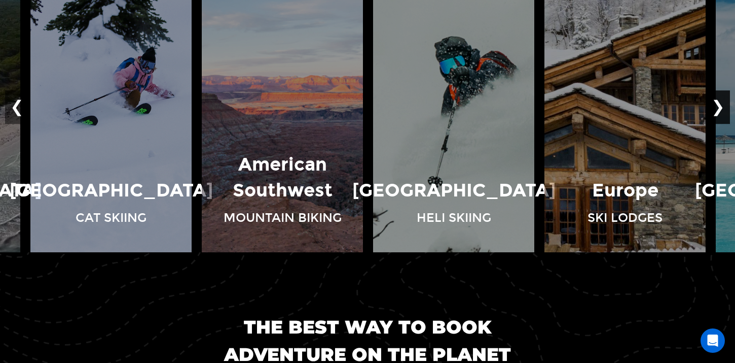
click at [720, 117] on button "❯" at bounding box center [718, 107] width 24 height 33
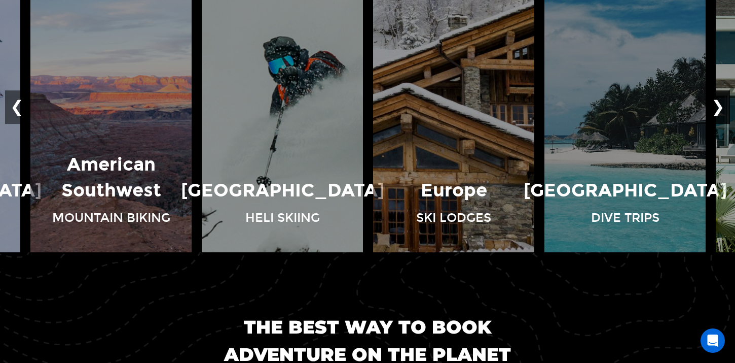
click at [720, 117] on button "❯" at bounding box center [718, 107] width 24 height 33
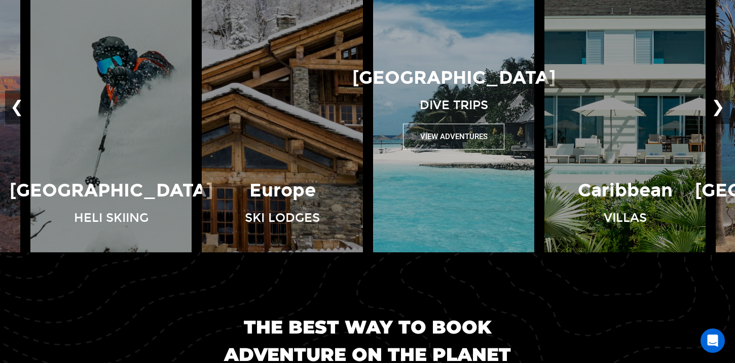
click at [493, 100] on div "Maldives Dive Trips View Adventures" at bounding box center [453, 107] width 171 height 85
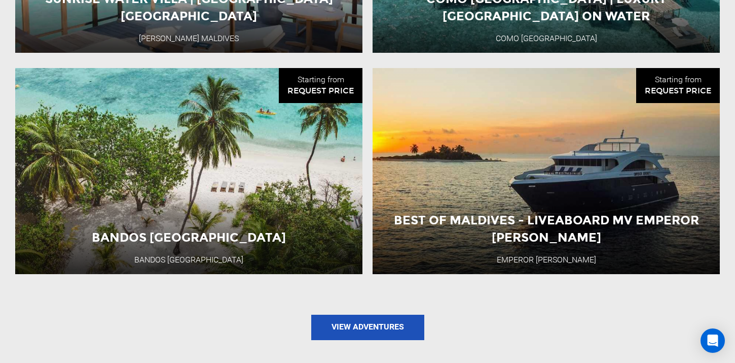
scroll to position [1109, 0]
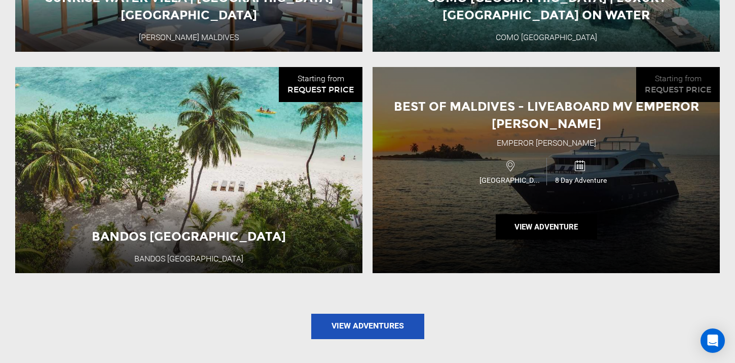
click at [541, 158] on div "[GEOGRAPHIC_DATA]" at bounding box center [511, 171] width 69 height 27
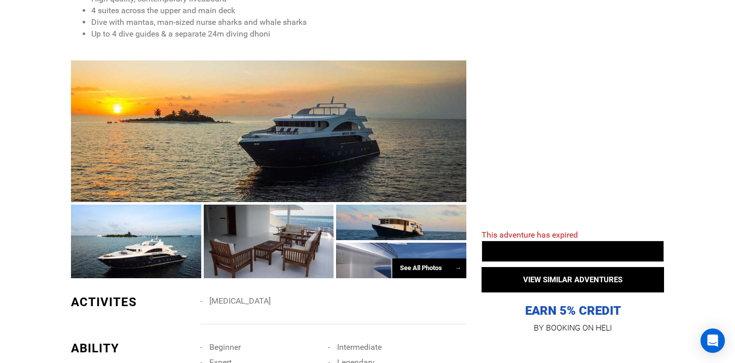
scroll to position [592, 0]
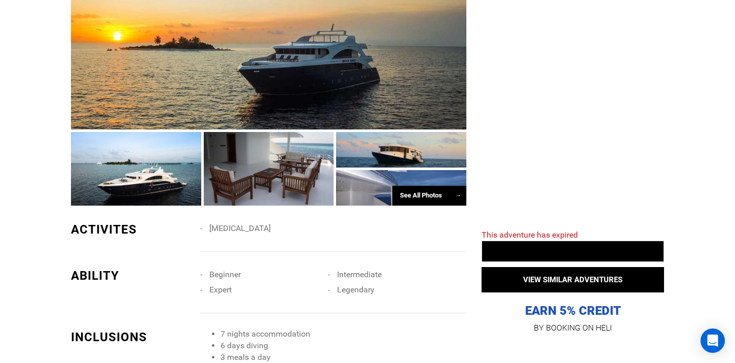
click at [424, 192] on div "See All Photos →" at bounding box center [429, 196] width 74 height 20
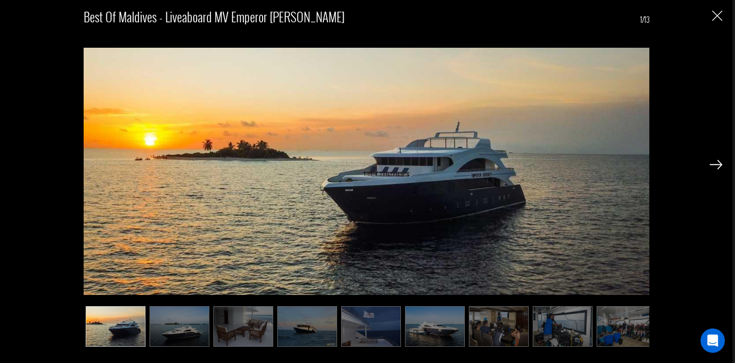
scroll to position [636, 0]
click at [713, 169] on div at bounding box center [716, 163] width 13 height 17
click at [720, 164] on img at bounding box center [716, 164] width 13 height 9
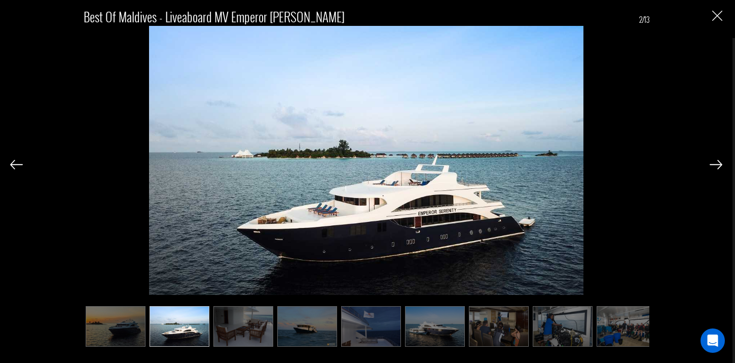
click at [720, 164] on img at bounding box center [716, 164] width 13 height 9
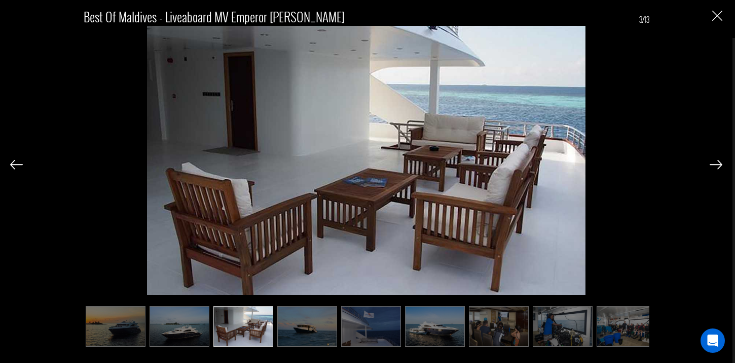
click at [720, 164] on img at bounding box center [716, 164] width 13 height 9
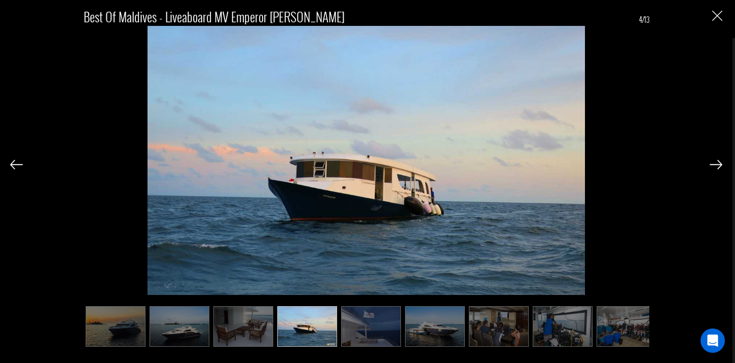
click at [720, 164] on img at bounding box center [716, 164] width 13 height 9
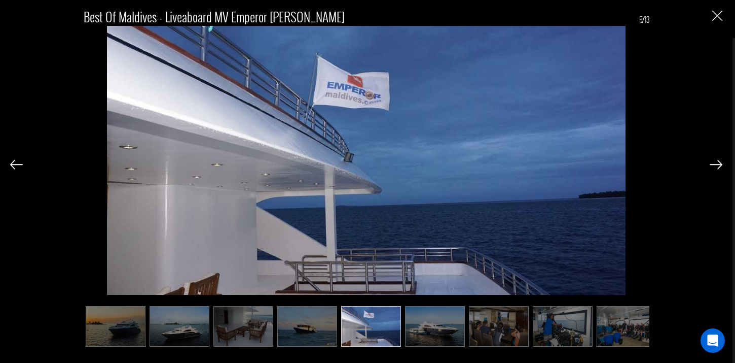
click at [26, 164] on div "Best of Maldives - Liveaboard MV Emperor [PERSON_NAME] 5/13" at bounding box center [366, 172] width 712 height 344
click at [9, 165] on div "Best of Maldives - Liveaboard MV Emperor [PERSON_NAME] 5/13" at bounding box center [366, 181] width 733 height 363
click at [16, 164] on img at bounding box center [16, 164] width 13 height 9
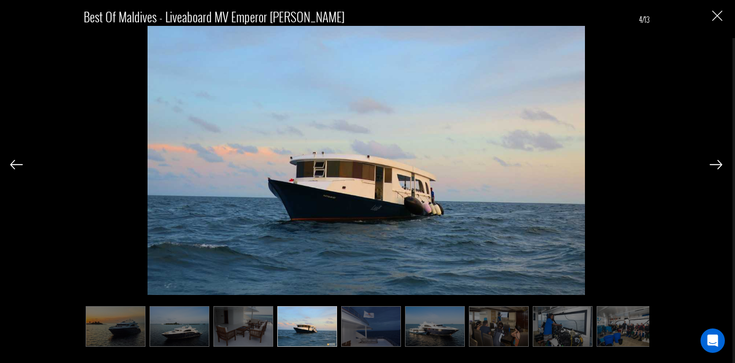
click at [713, 163] on img at bounding box center [716, 164] width 13 height 9
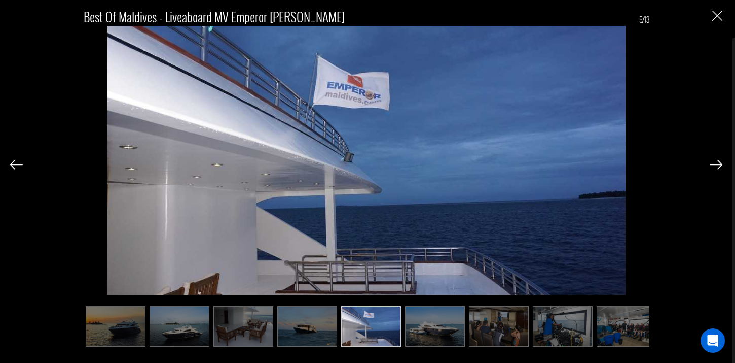
click at [713, 163] on img at bounding box center [716, 164] width 13 height 9
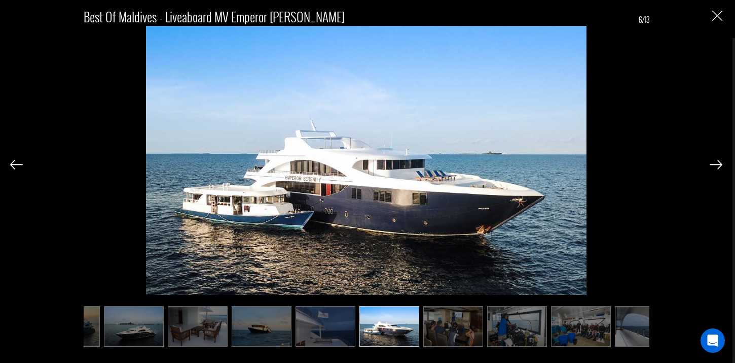
click at [713, 163] on img at bounding box center [716, 164] width 13 height 9
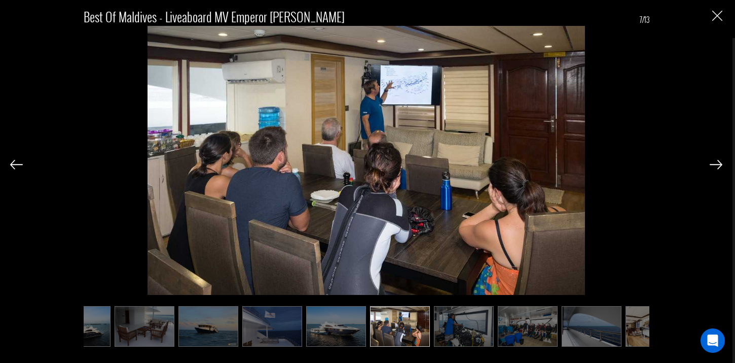
click at [713, 163] on img at bounding box center [716, 164] width 13 height 9
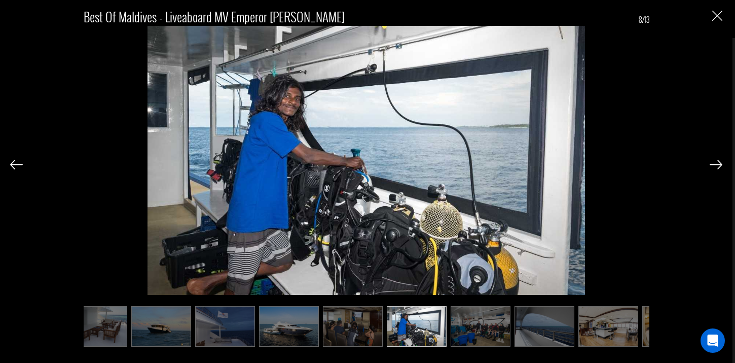
click at [713, 163] on img at bounding box center [716, 164] width 13 height 9
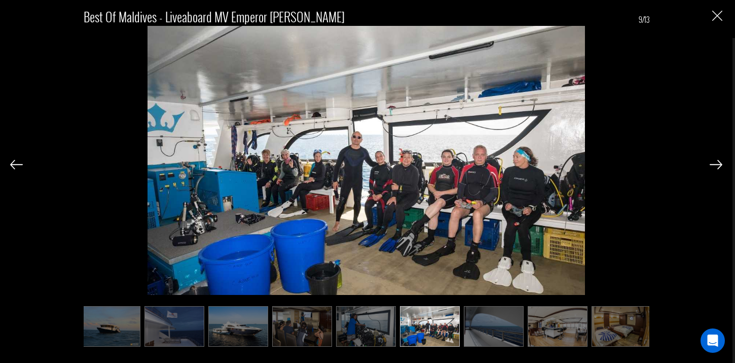
scroll to position [0, 200]
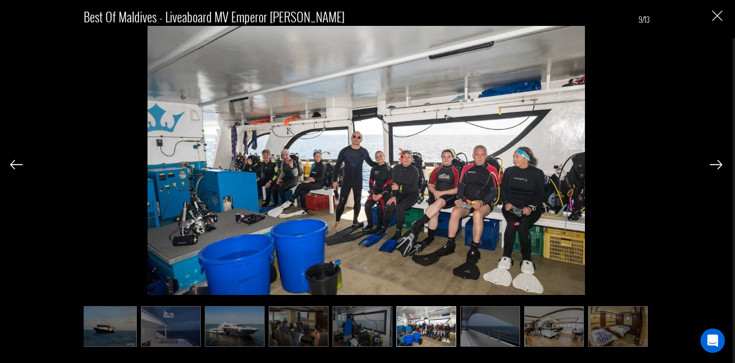
click at [20, 161] on img at bounding box center [16, 164] width 13 height 9
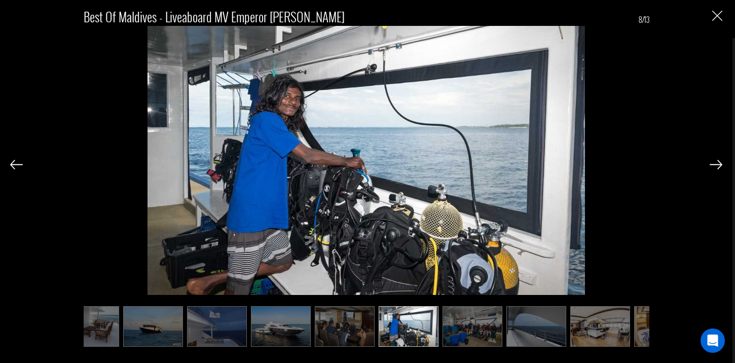
scroll to position [0, 150]
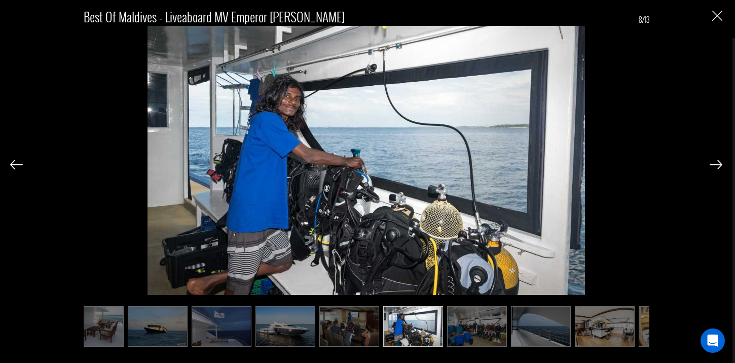
click at [718, 166] on img at bounding box center [716, 164] width 13 height 9
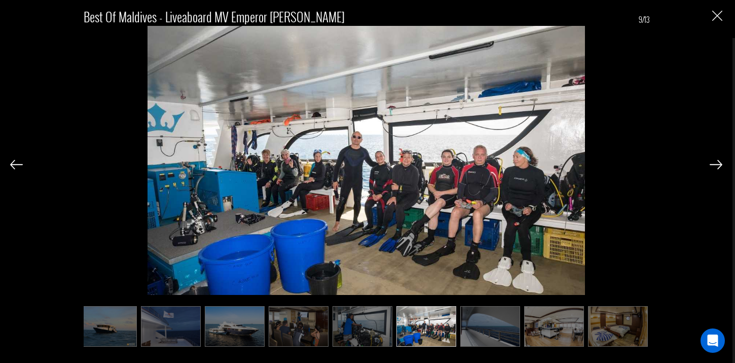
click at [718, 166] on img at bounding box center [716, 164] width 13 height 9
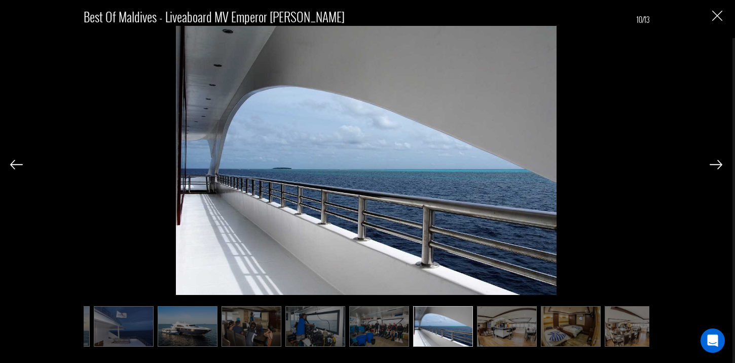
click at [718, 166] on img at bounding box center [716, 164] width 13 height 9
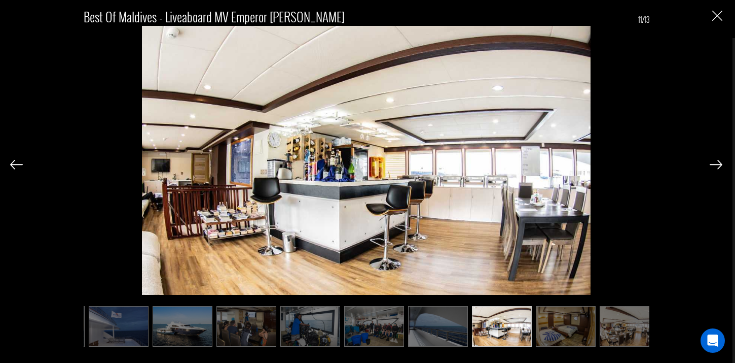
scroll to position [0, 265]
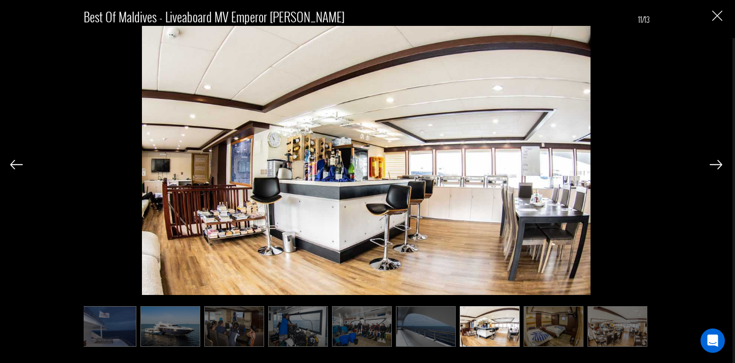
click at [718, 166] on img at bounding box center [716, 164] width 13 height 9
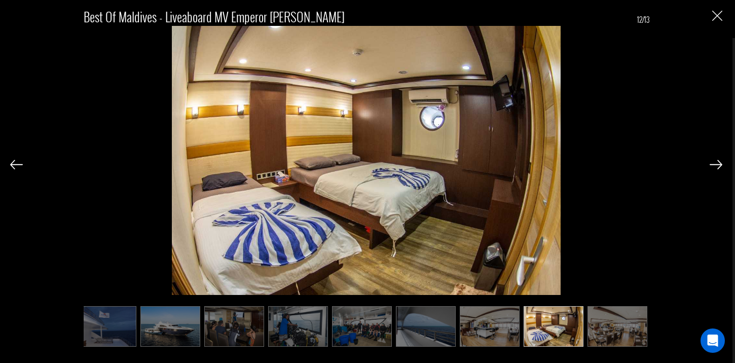
click at [718, 166] on img at bounding box center [716, 164] width 13 height 9
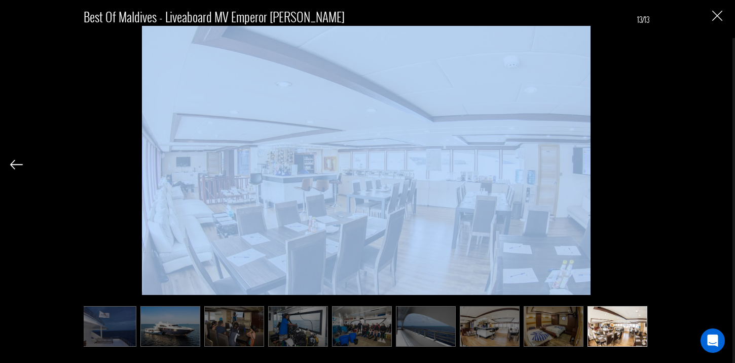
click at [718, 166] on div "Best of Maldives - Liveaboard MV Emperor [PERSON_NAME] 13/13" at bounding box center [366, 172] width 712 height 344
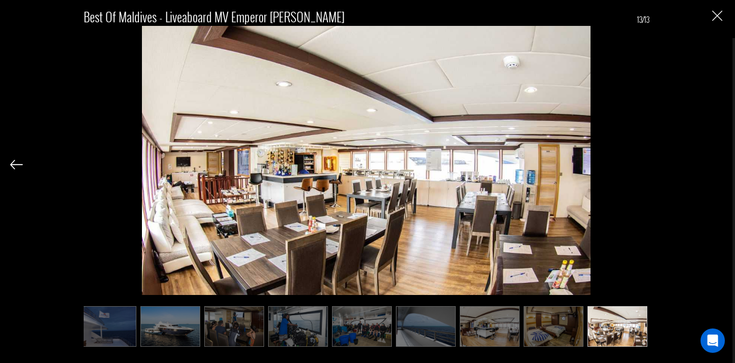
click at [718, 166] on div "Best of Maldives - Liveaboard MV Emperor [PERSON_NAME] 13/13" at bounding box center [366, 172] width 712 height 344
click at [708, 8] on div "Best of Maldives - Liveaboard MV Emperor [PERSON_NAME] 13/13" at bounding box center [366, 172] width 712 height 344
click at [710, 16] on div "Best of Maldives - Liveaboard MV Emperor [PERSON_NAME] 13/13" at bounding box center [366, 172] width 712 height 344
click at [726, 19] on div "Best of Maldives - Liveaboard MV Emperor [PERSON_NAME] 13/13" at bounding box center [366, 181] width 733 height 363
click at [715, 19] on img "Close" at bounding box center [717, 16] width 10 height 10
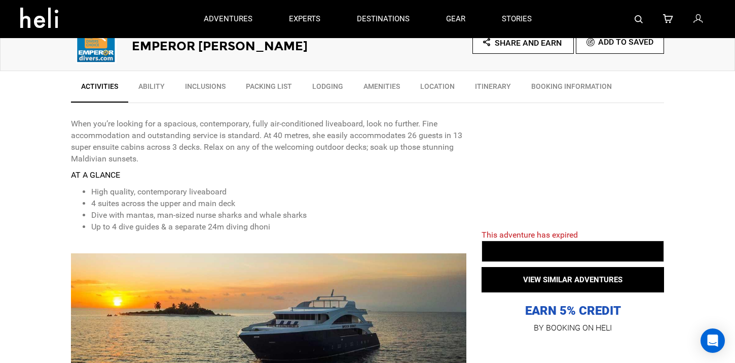
scroll to position [327, 0]
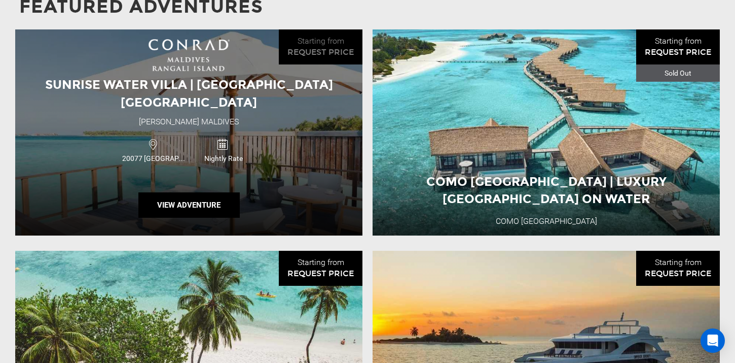
scroll to position [928, 0]
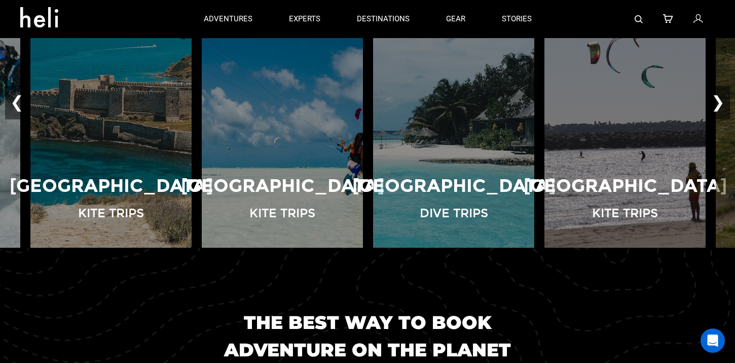
scroll to position [755, 0]
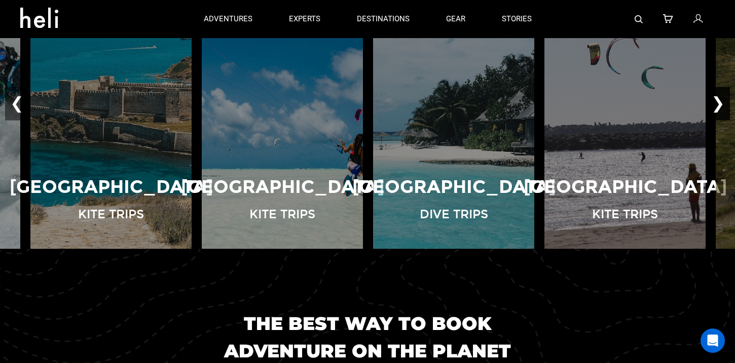
click at [725, 89] on button "❯" at bounding box center [718, 103] width 24 height 33
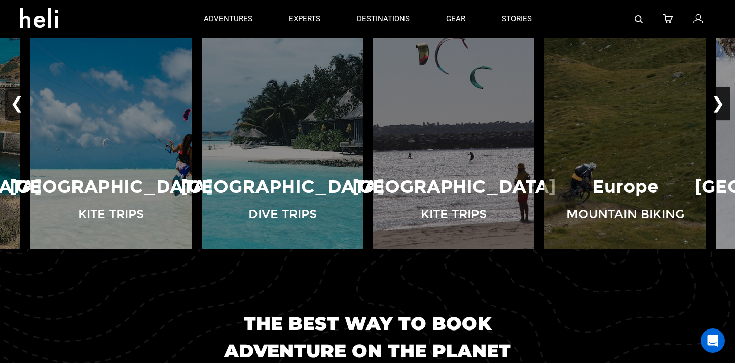
click at [725, 89] on button "❯" at bounding box center [718, 103] width 24 height 33
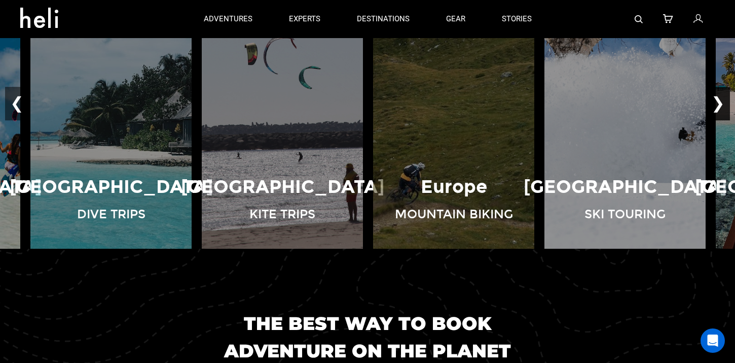
click at [725, 89] on button "❯" at bounding box center [718, 103] width 24 height 33
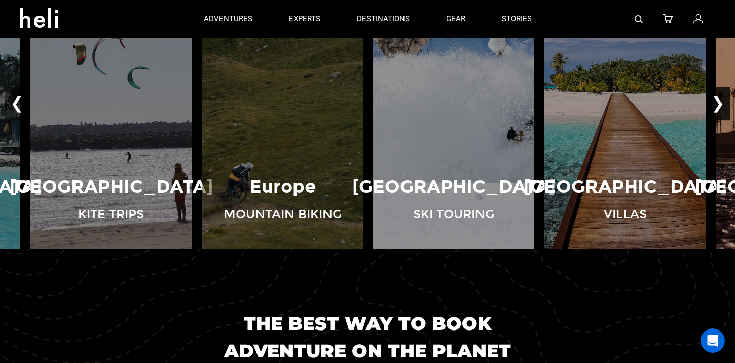
click at [725, 89] on button "❯" at bounding box center [718, 103] width 24 height 33
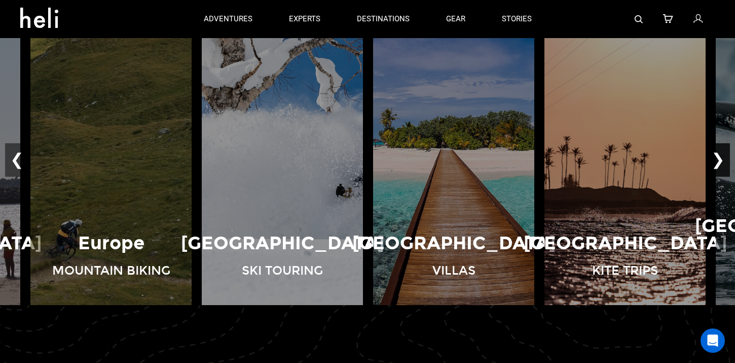
scroll to position [692, 0]
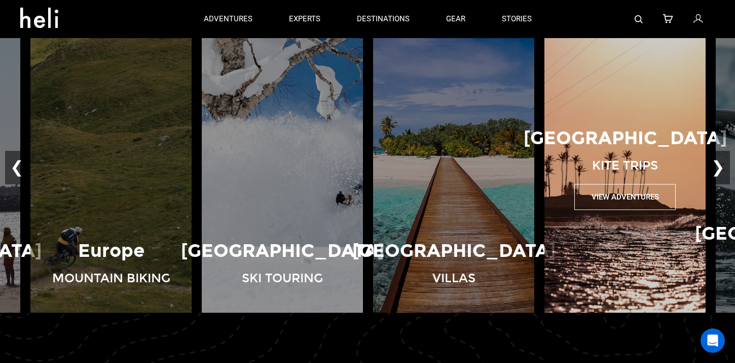
click at [649, 179] on div "Brazil Kite Trips View Adventures" at bounding box center [624, 167] width 171 height 85
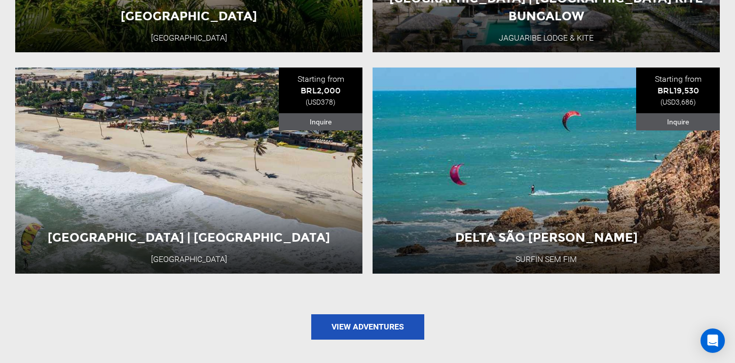
scroll to position [1391, 0]
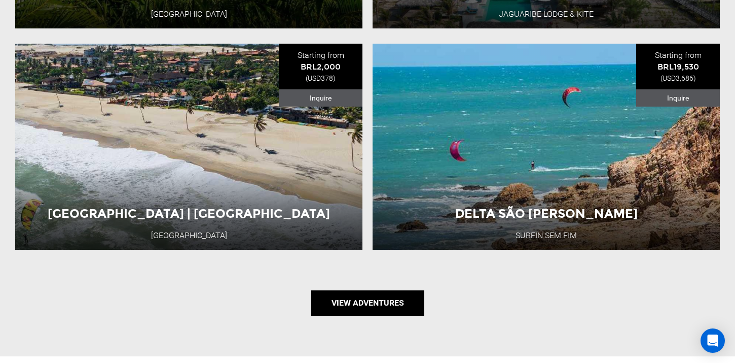
click at [341, 292] on link "View Adventures" at bounding box center [367, 302] width 113 height 25
type input "Kite"
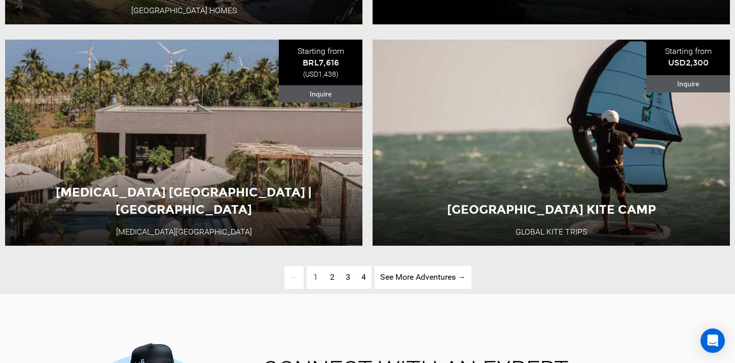
scroll to position [2338, 0]
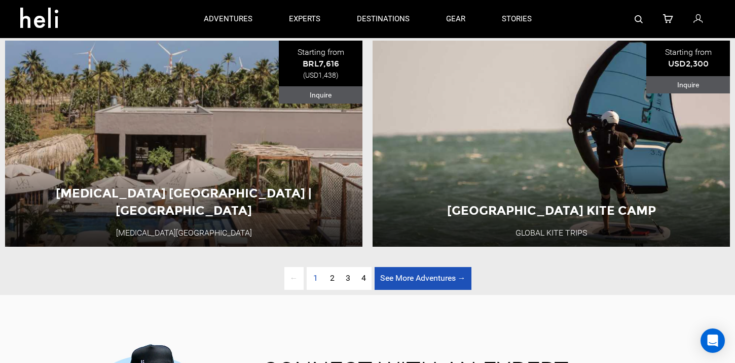
click at [466, 276] on link "See More Adventures → page" at bounding box center [423, 278] width 97 height 23
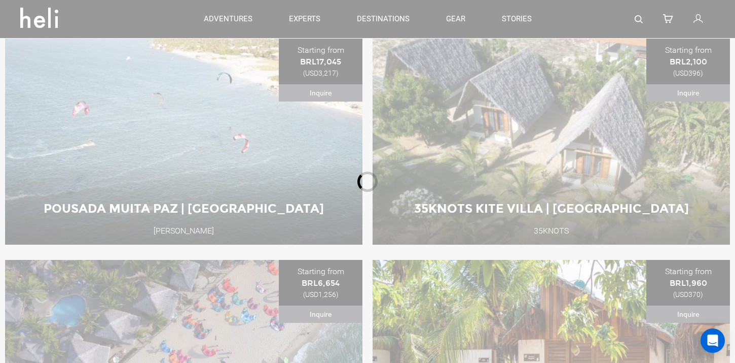
scroll to position [120, 0]
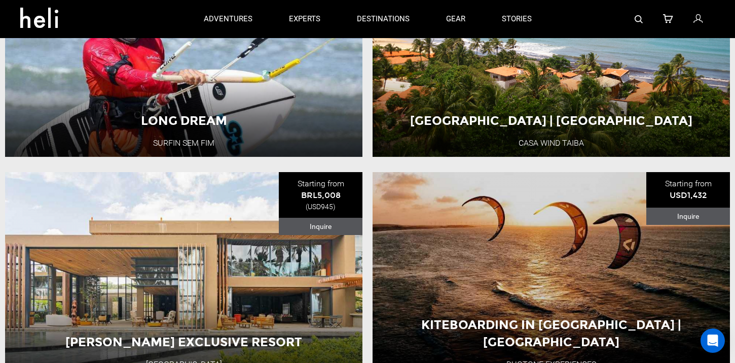
scroll to position [167, 0]
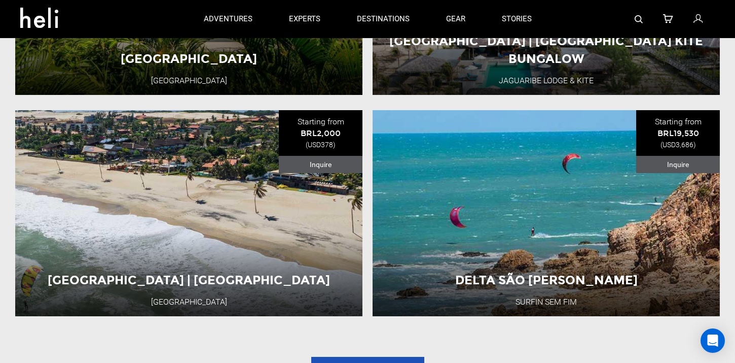
scroll to position [1197, 0]
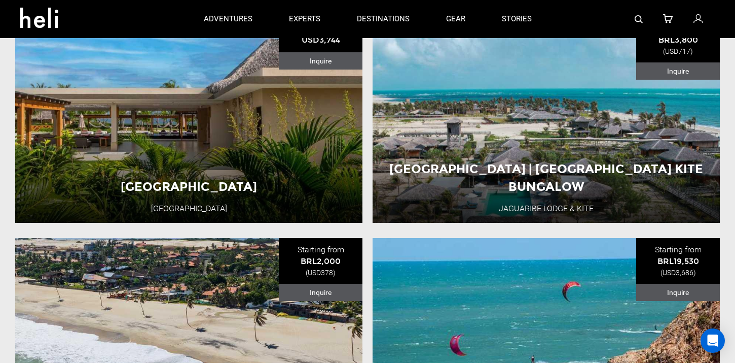
type input "Kite"
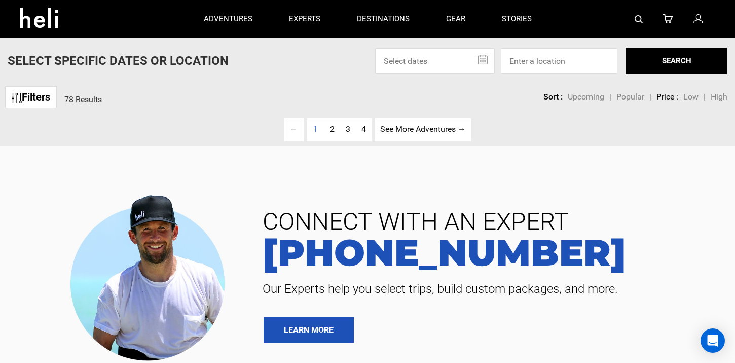
scroll to position [167, 0]
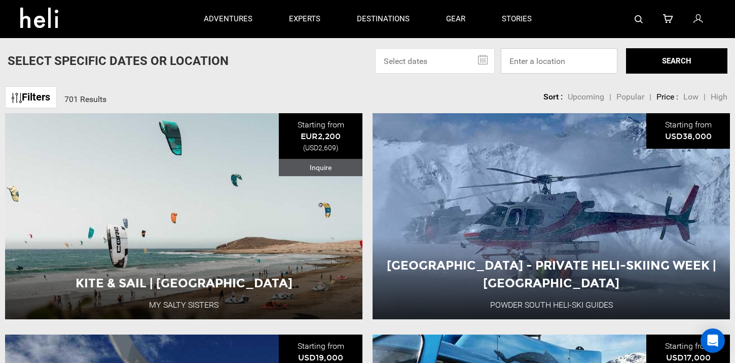
click at [547, 62] on input at bounding box center [559, 60] width 117 height 25
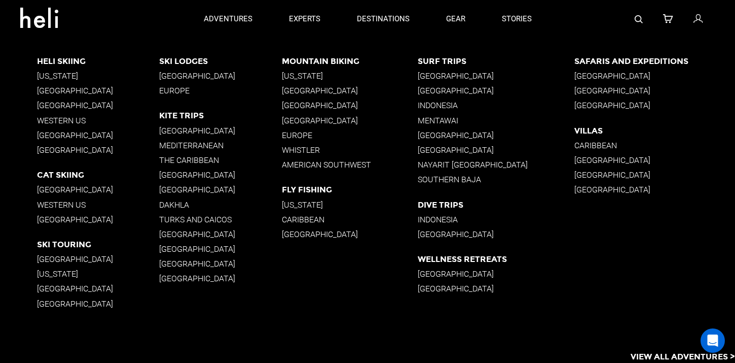
click at [63, 204] on p "Western US" at bounding box center [98, 205] width 123 height 10
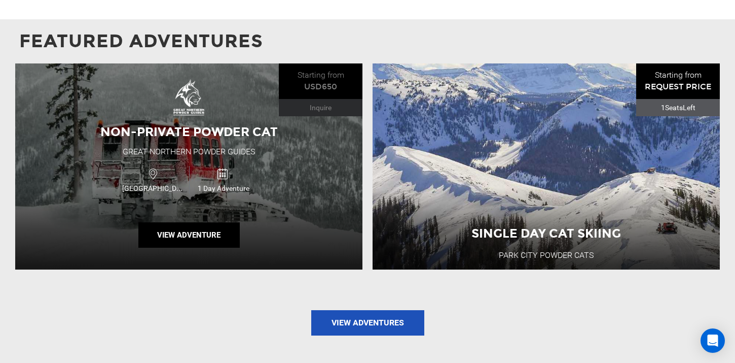
scroll to position [938, 0]
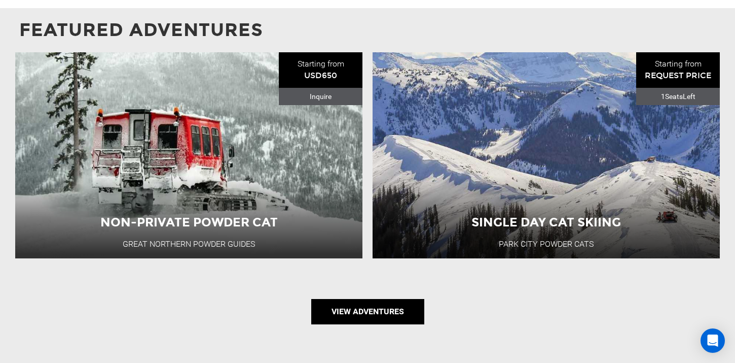
click at [349, 299] on link "View Adventures" at bounding box center [367, 311] width 113 height 25
type input "Cat Skiing"
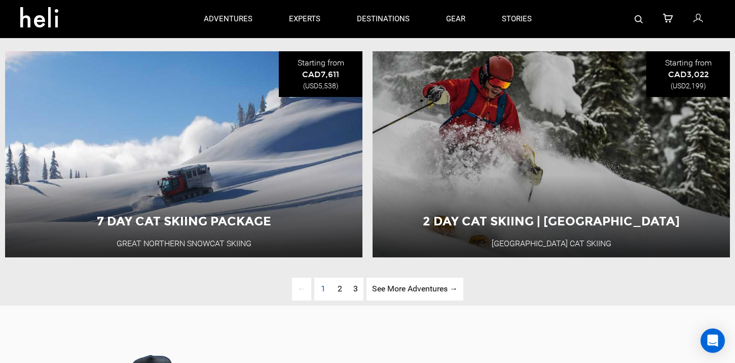
scroll to position [2323, 0]
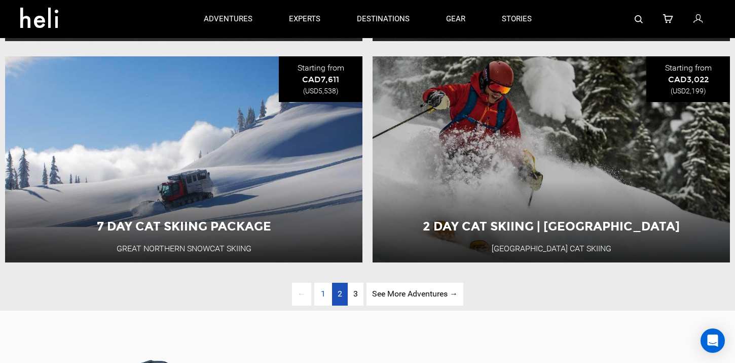
click at [338, 294] on span "2" at bounding box center [340, 293] width 5 height 10
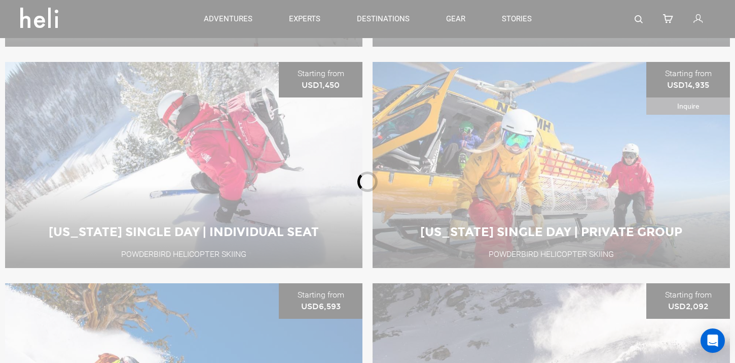
scroll to position [120, 0]
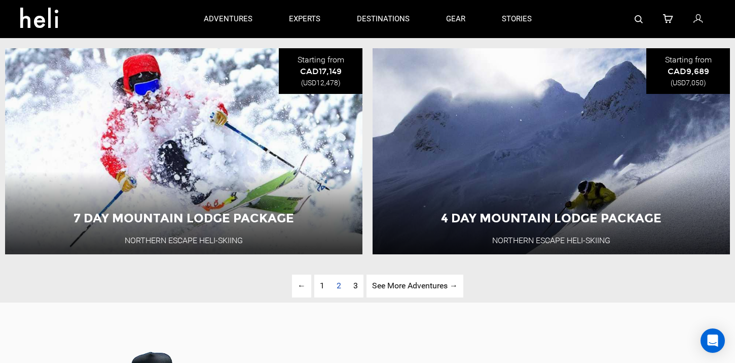
scroll to position [2343, 0]
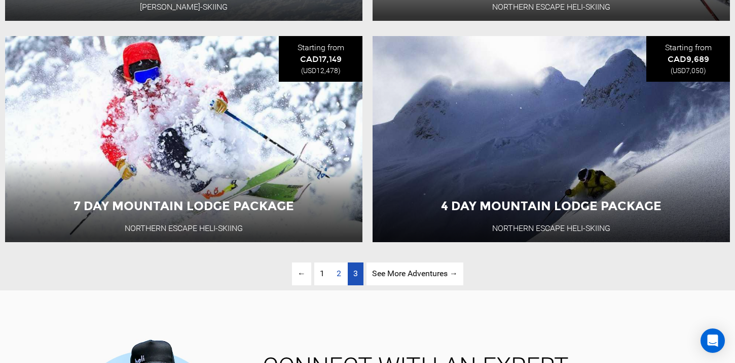
click at [348, 269] on link "page 3" at bounding box center [356, 273] width 16 height 23
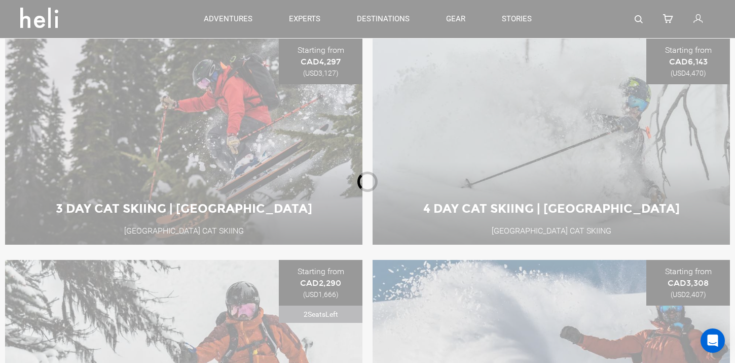
scroll to position [120, 0]
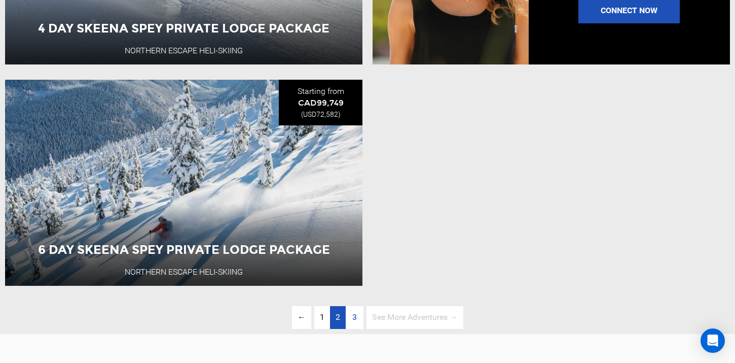
scroll to position [972, 0]
